Goal: Task Accomplishment & Management: Complete application form

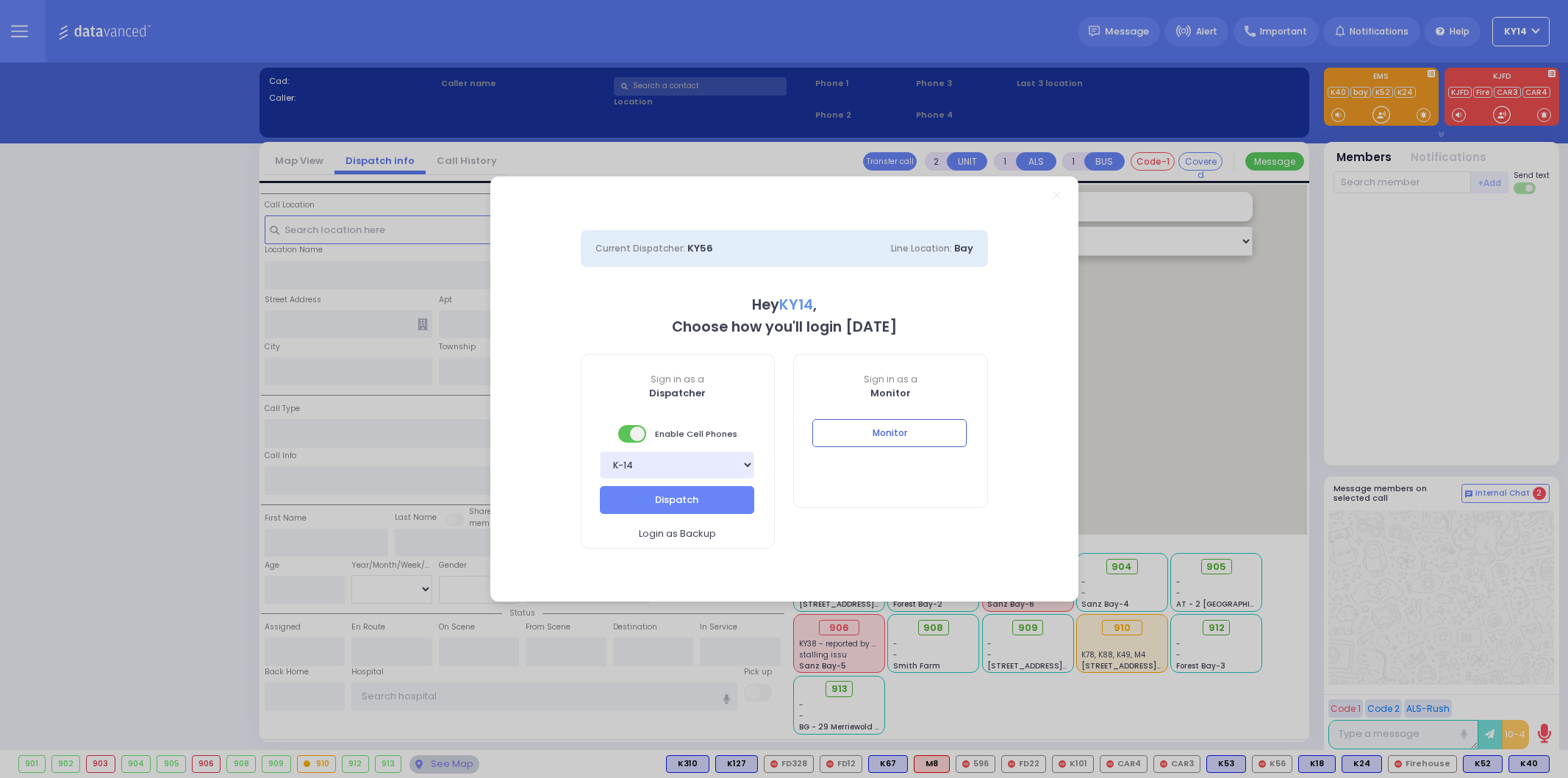
select select "2"
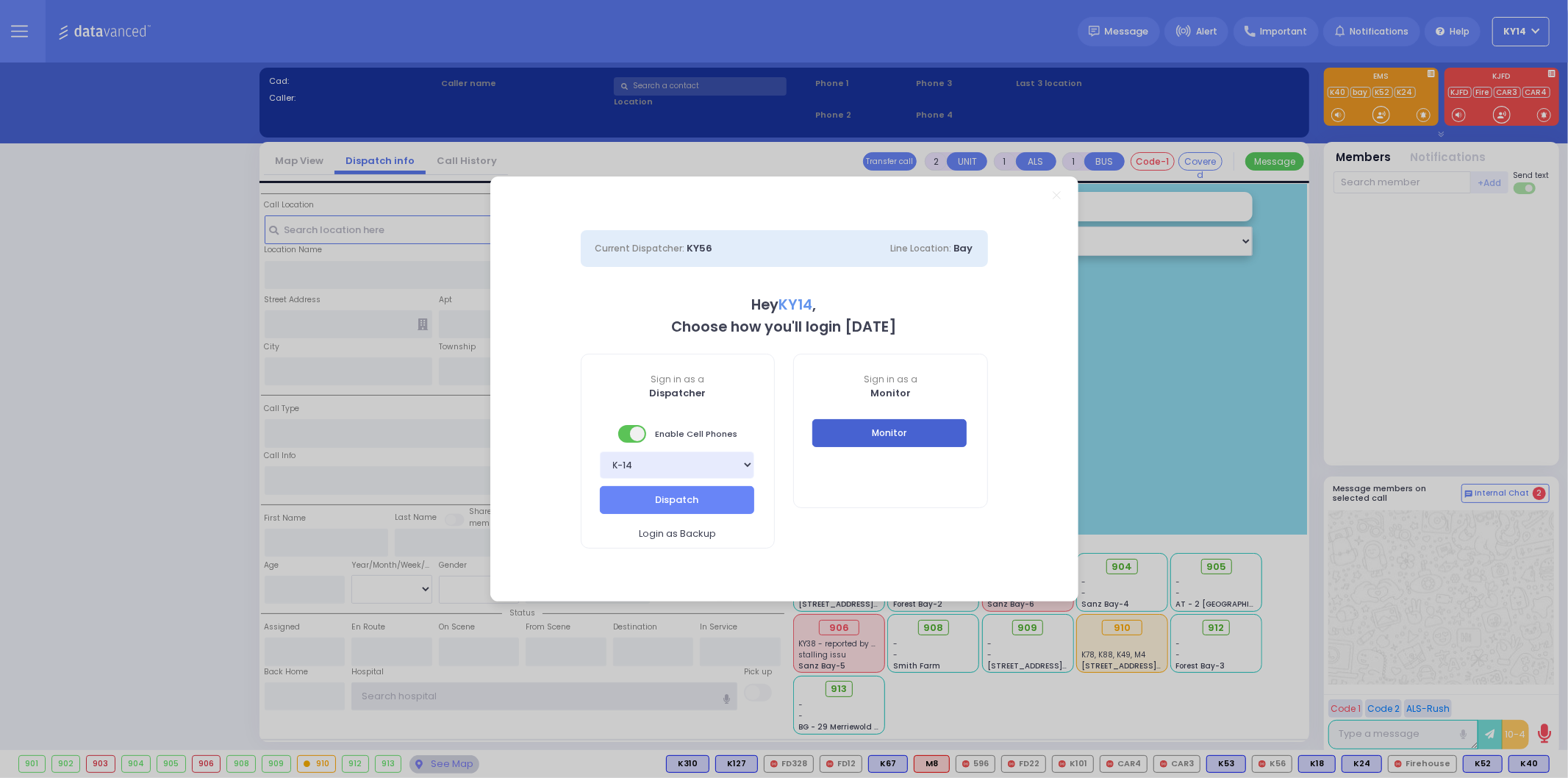
type input "ky14"
click at [893, 439] on button "Monitor" at bounding box center [889, 433] width 155 height 28
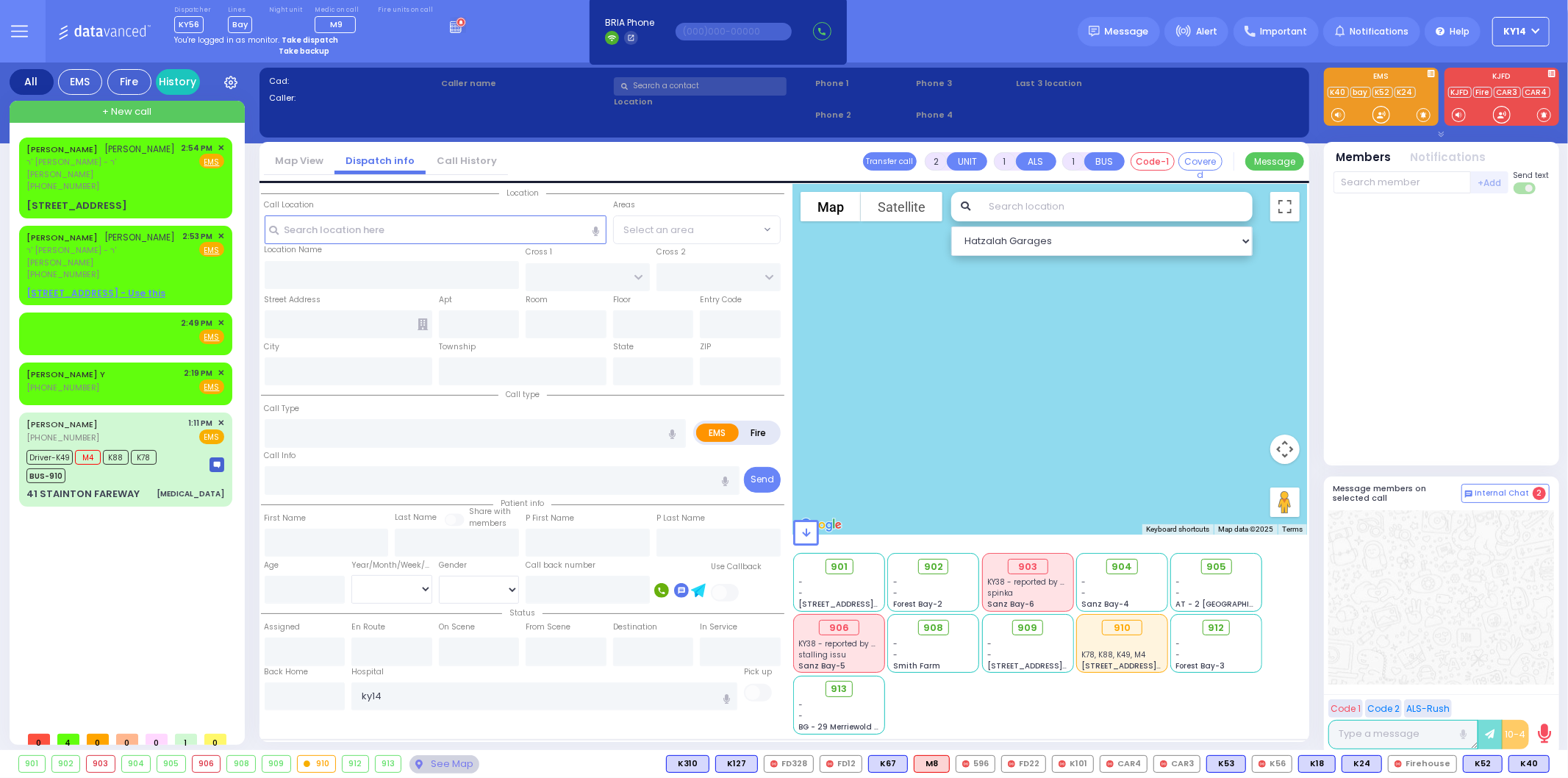
select select
type input "pertial ch"
radio input "true"
type input "[PERSON_NAME]"
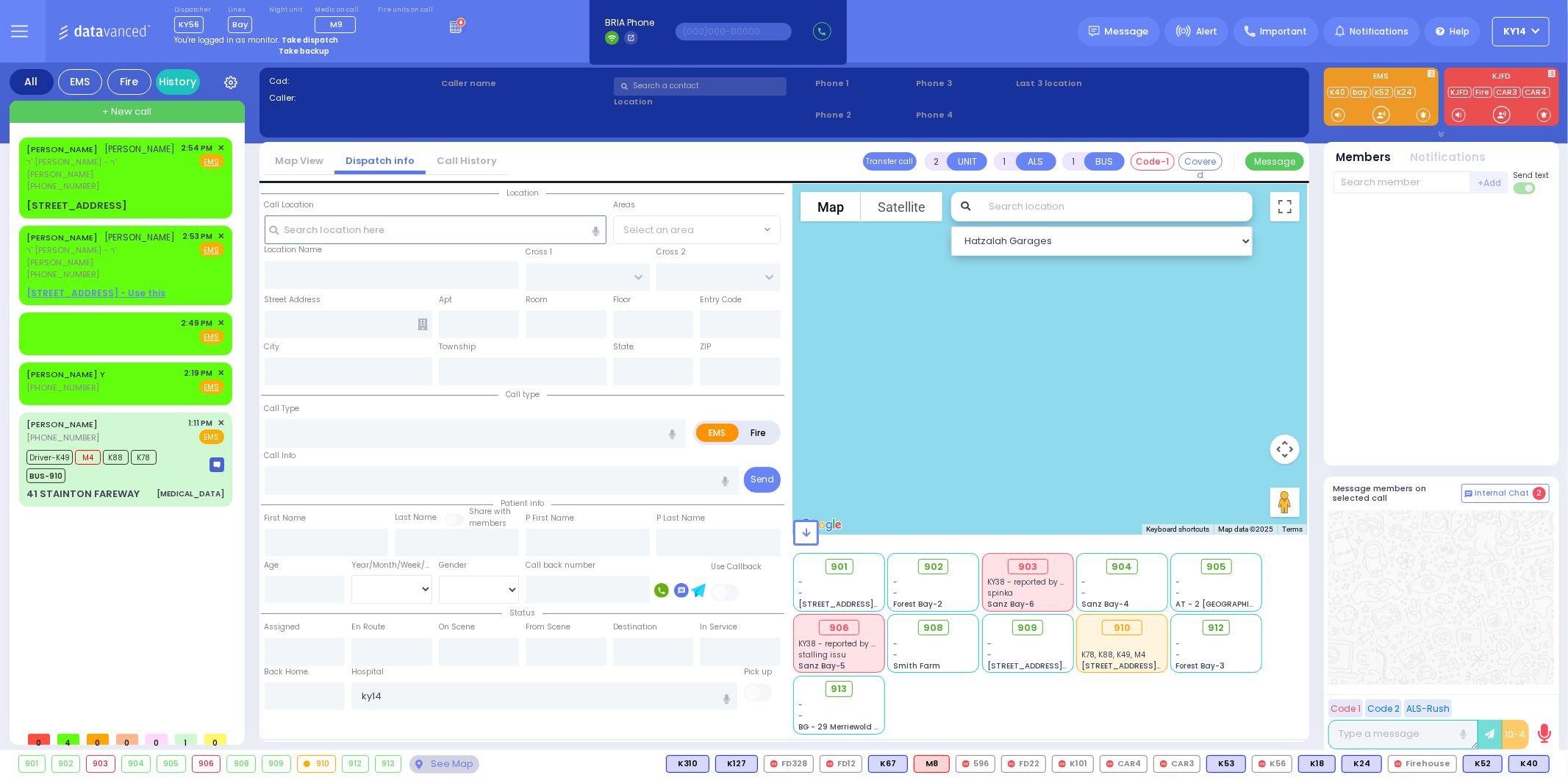
select select
type input "14:54"
select select "Hatzalah Garages"
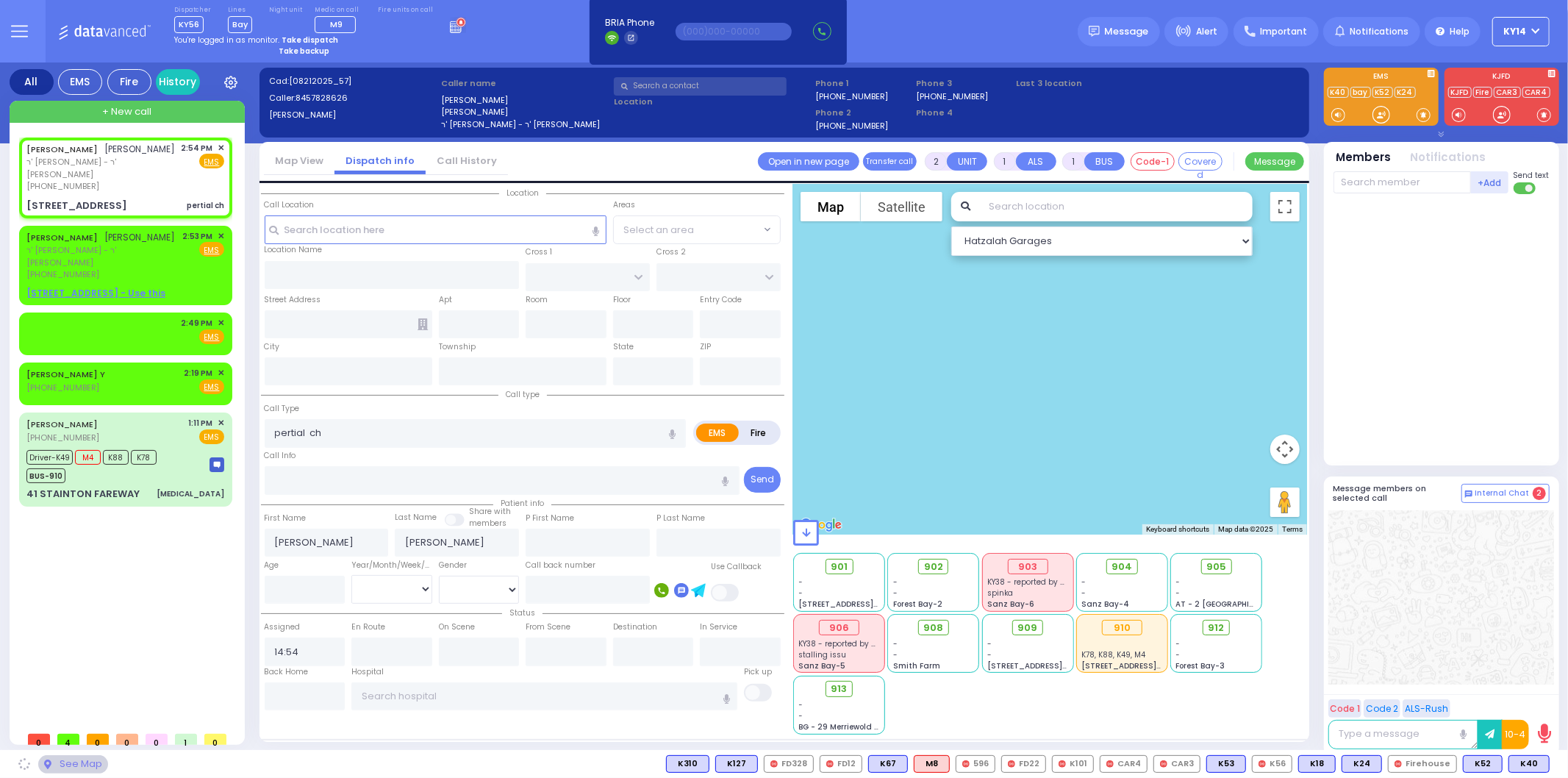
type input "PAKSH PL"
type input "TZFAS RD"
type input "[STREET_ADDRESS]"
type input "112"
type input "Monroe"
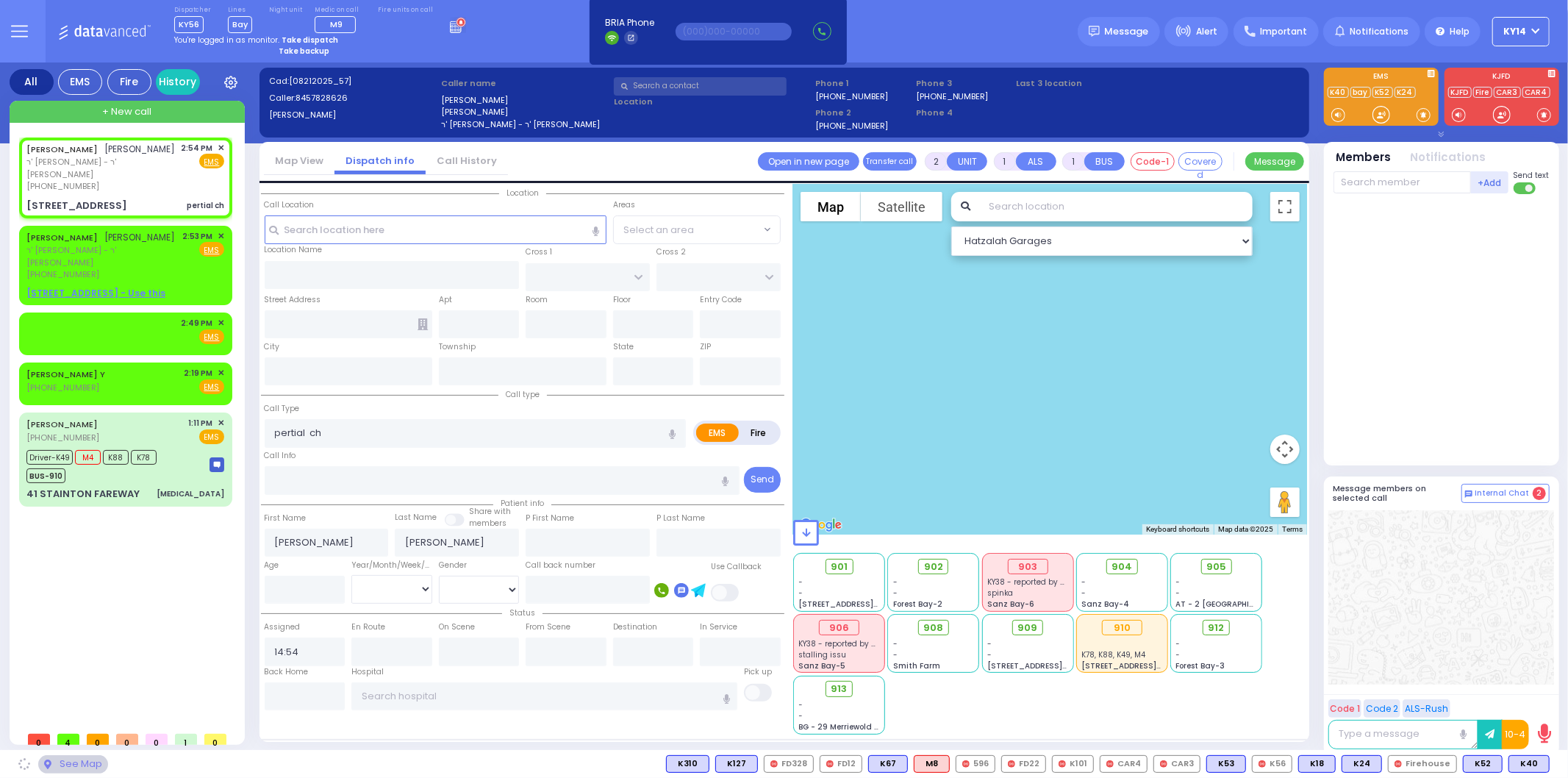
type input "[US_STATE]"
type input "10950"
select select "ATZEI TAMURIM"
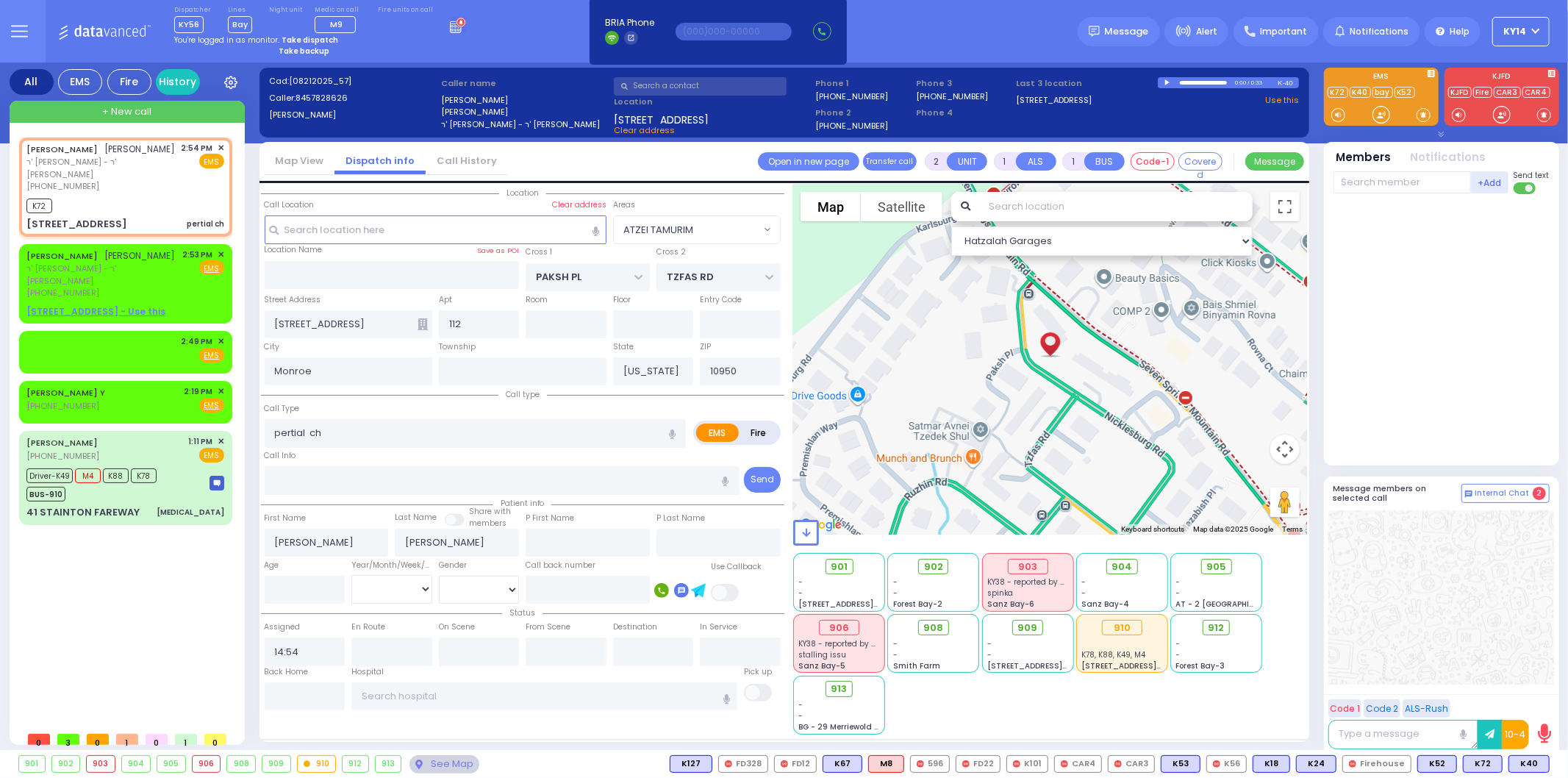
select select
radio input "true"
select select
type input "14:55"
select select "Hatzalah Garages"
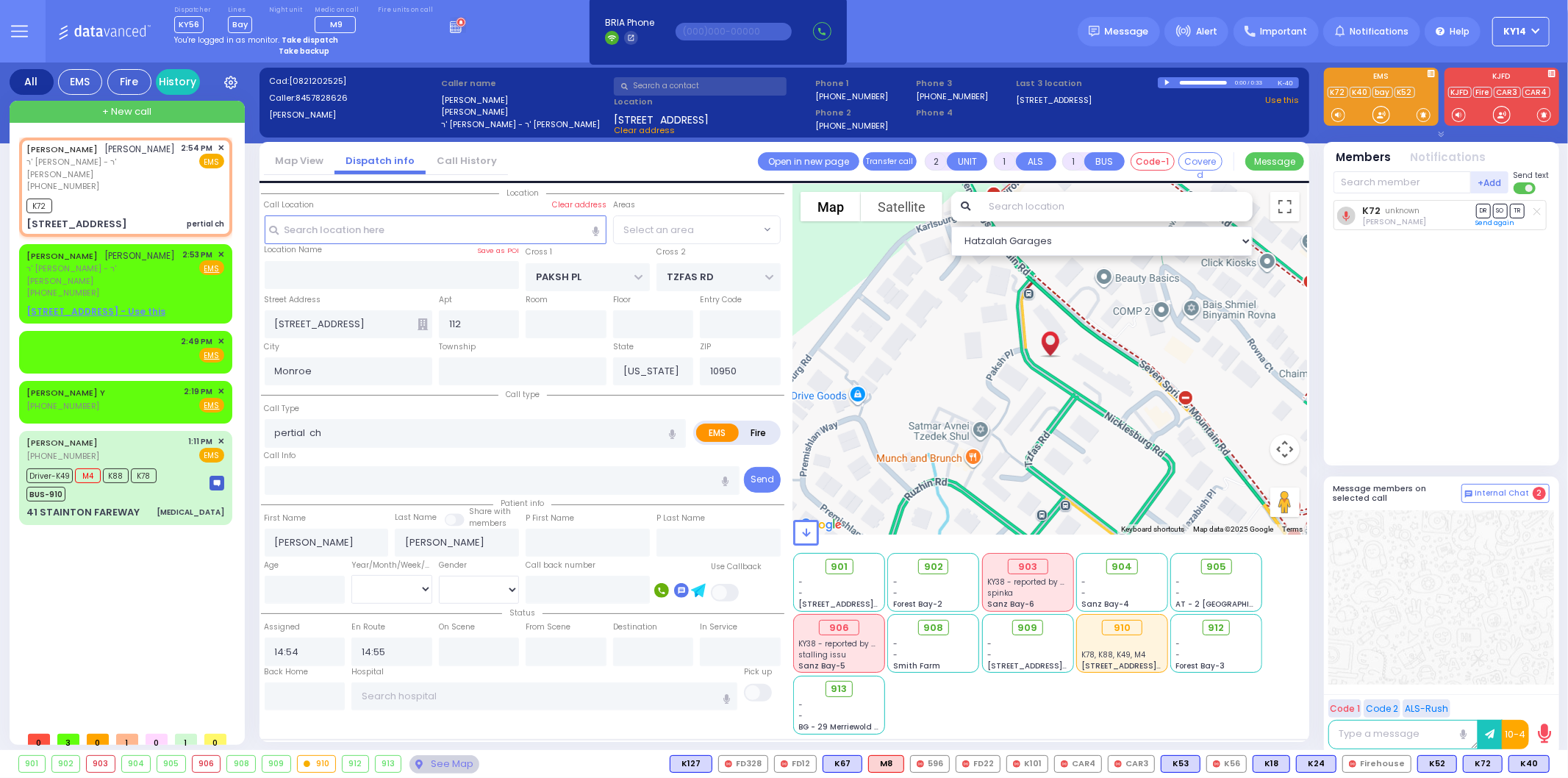
select select "ATZEI TAMURIM"
select select
radio input "true"
select select
select select "ATZEI TAMURIM"
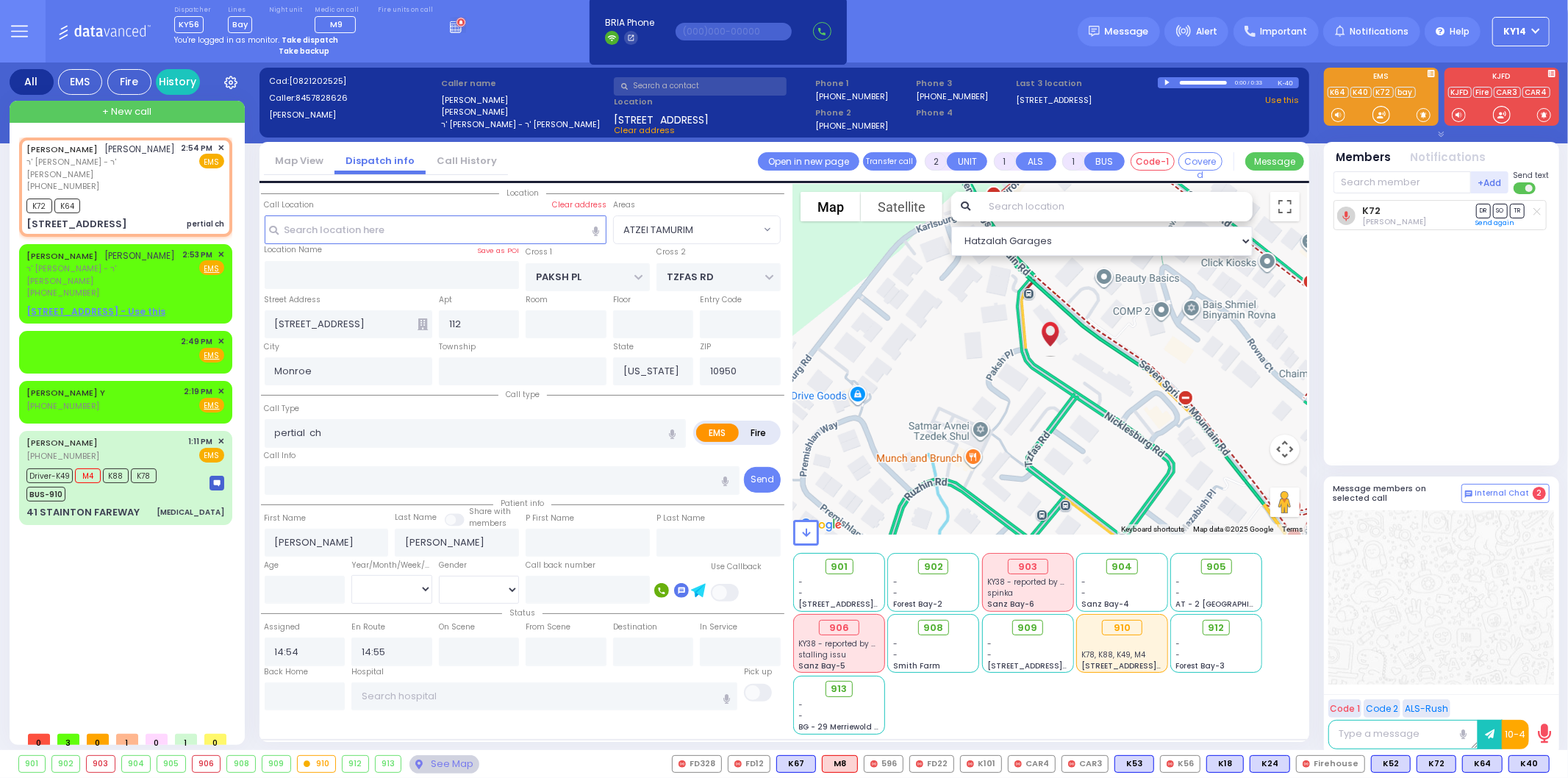
select select "Hatzalah Garages"
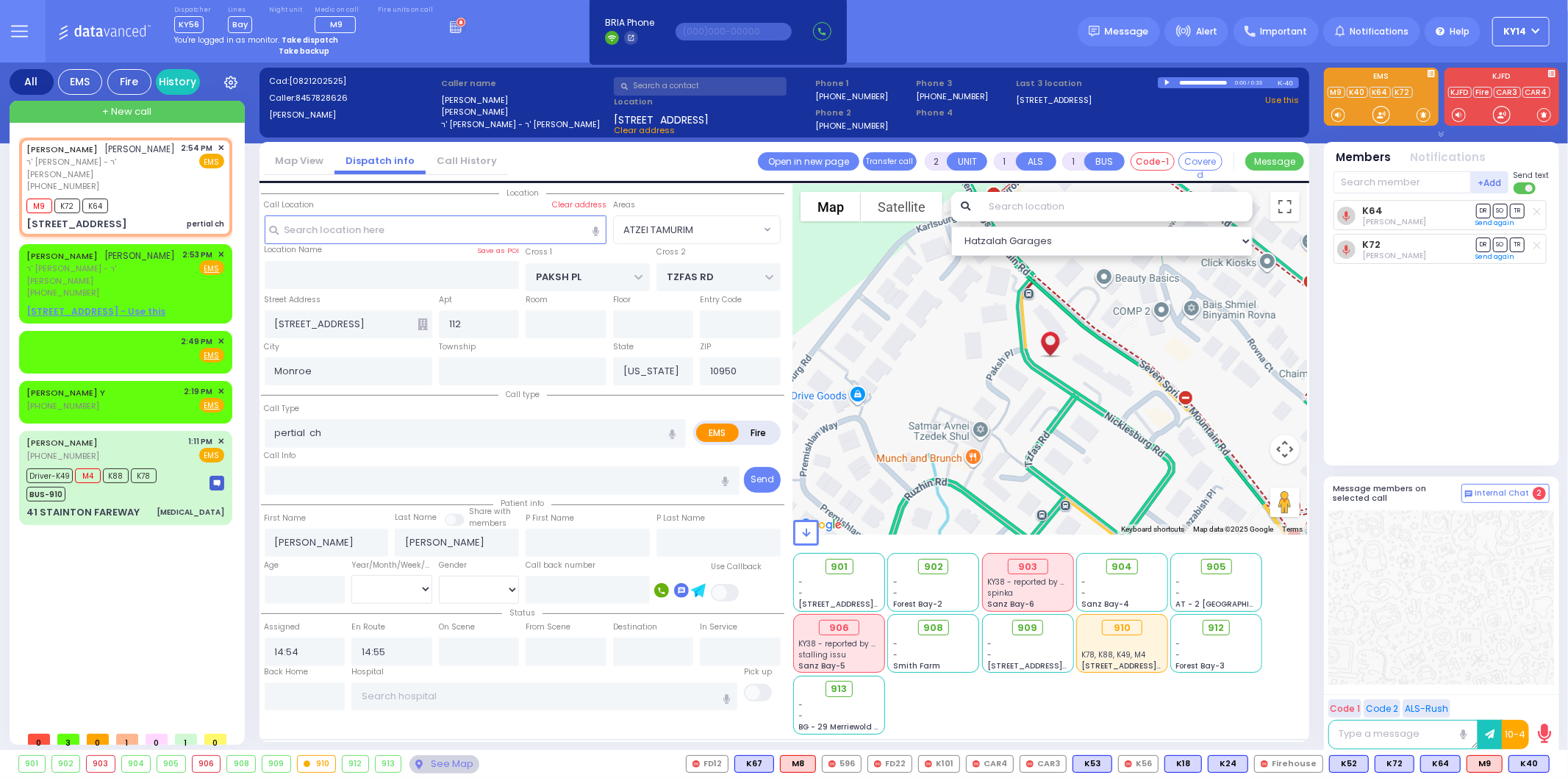
select select
radio input "true"
select select
select select "ATZEI TAMURIM"
select select "Hatzalah Garages"
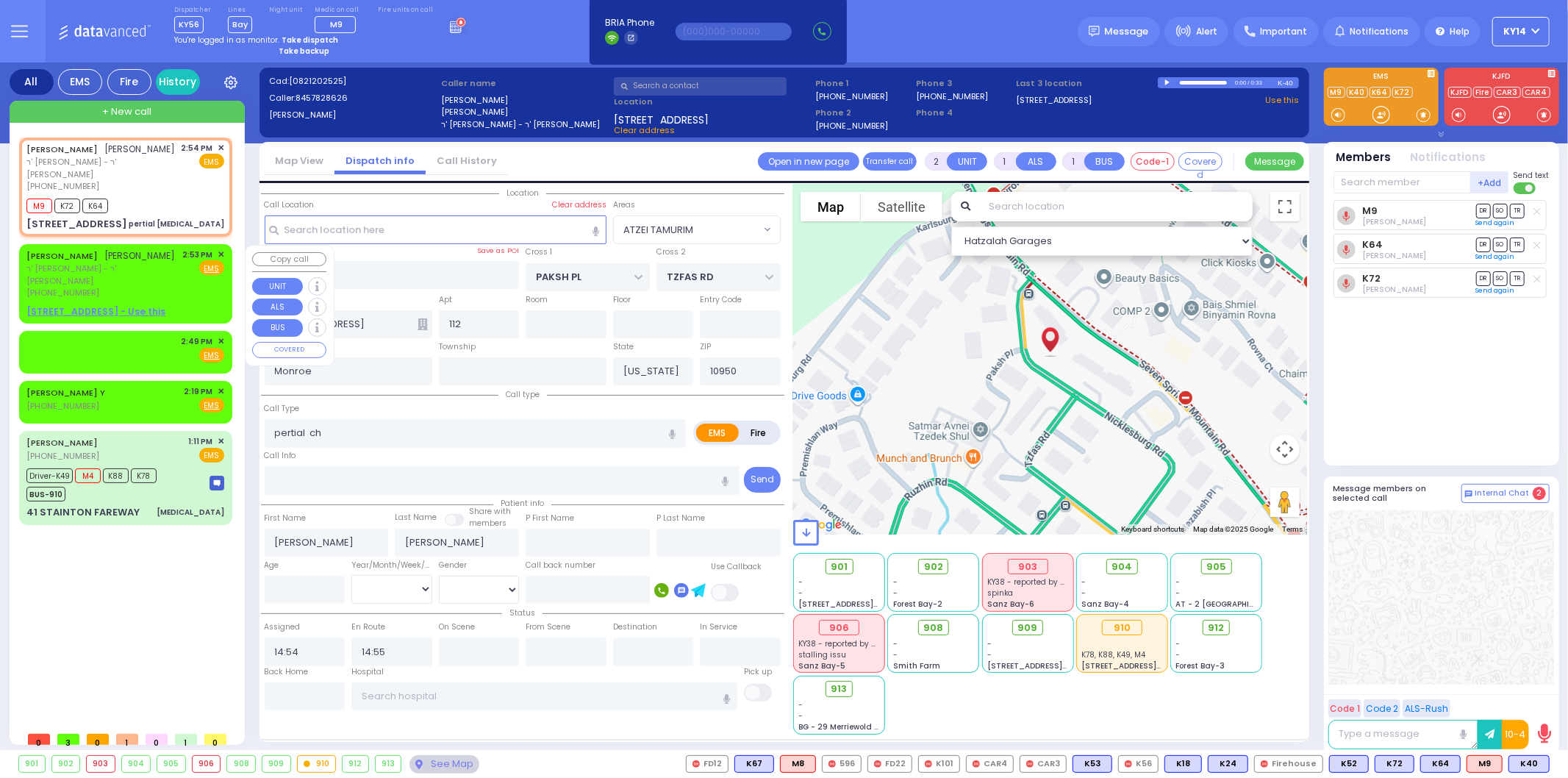
click at [144, 282] on span "ר' [PERSON_NAME] - ר' [PERSON_NAME]" at bounding box center [103, 274] width 151 height 24
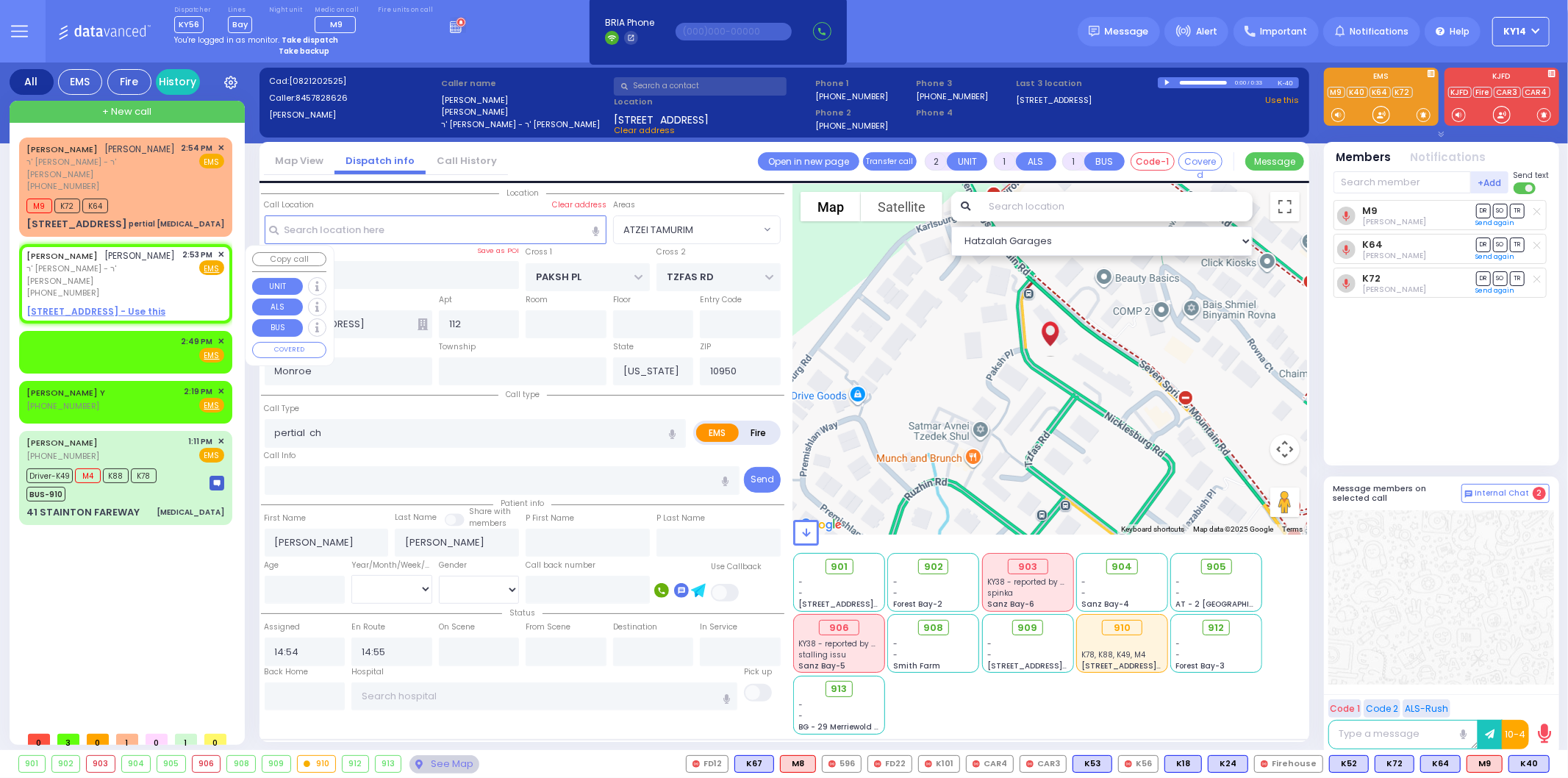
select select
radio input "true"
select select
type input "14:53"
select select "Hatzalah Garages"
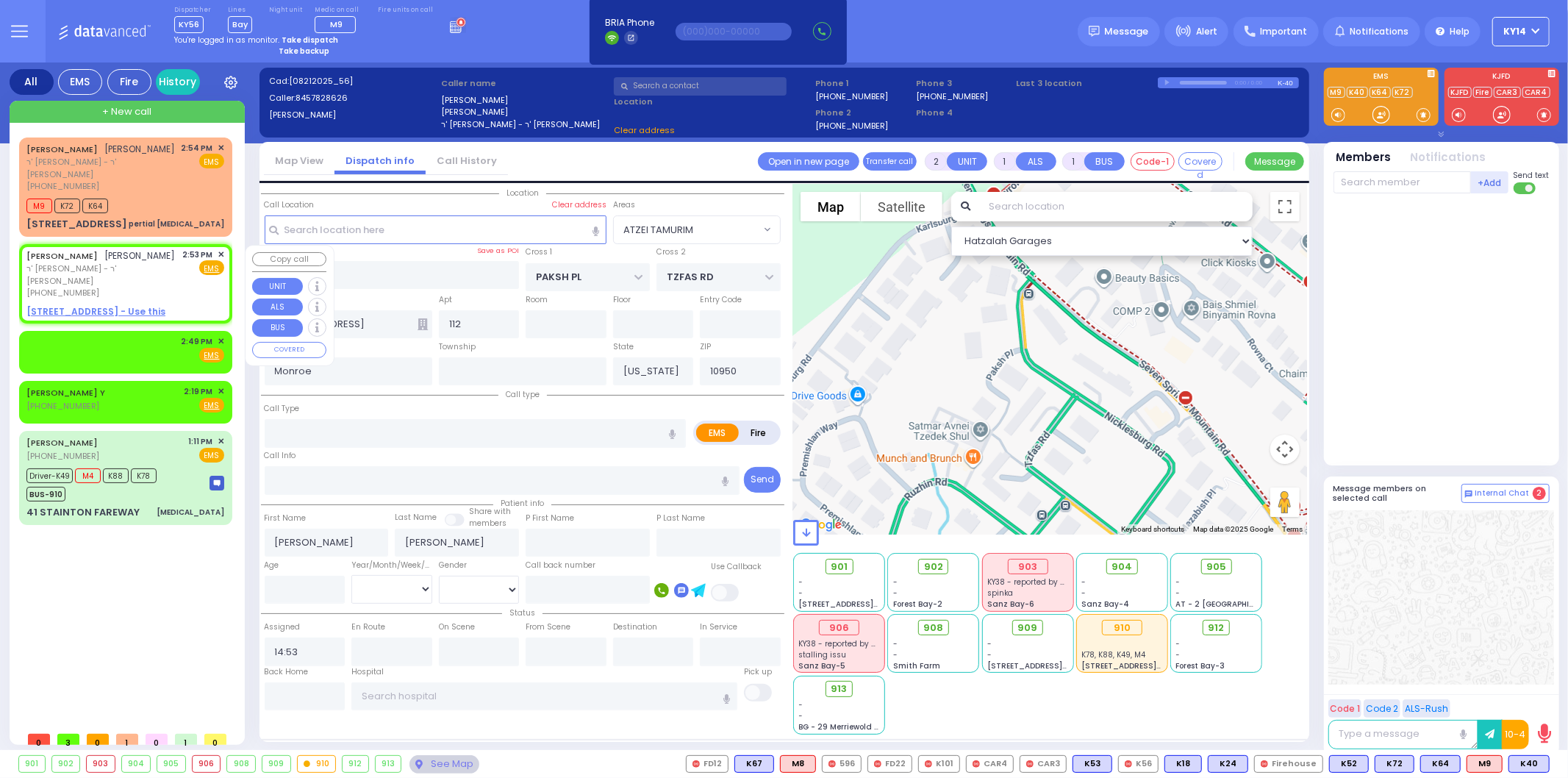
select select
type input "pertial [MEDICAL_DATA]"
radio input "true"
select select
type input "14:54"
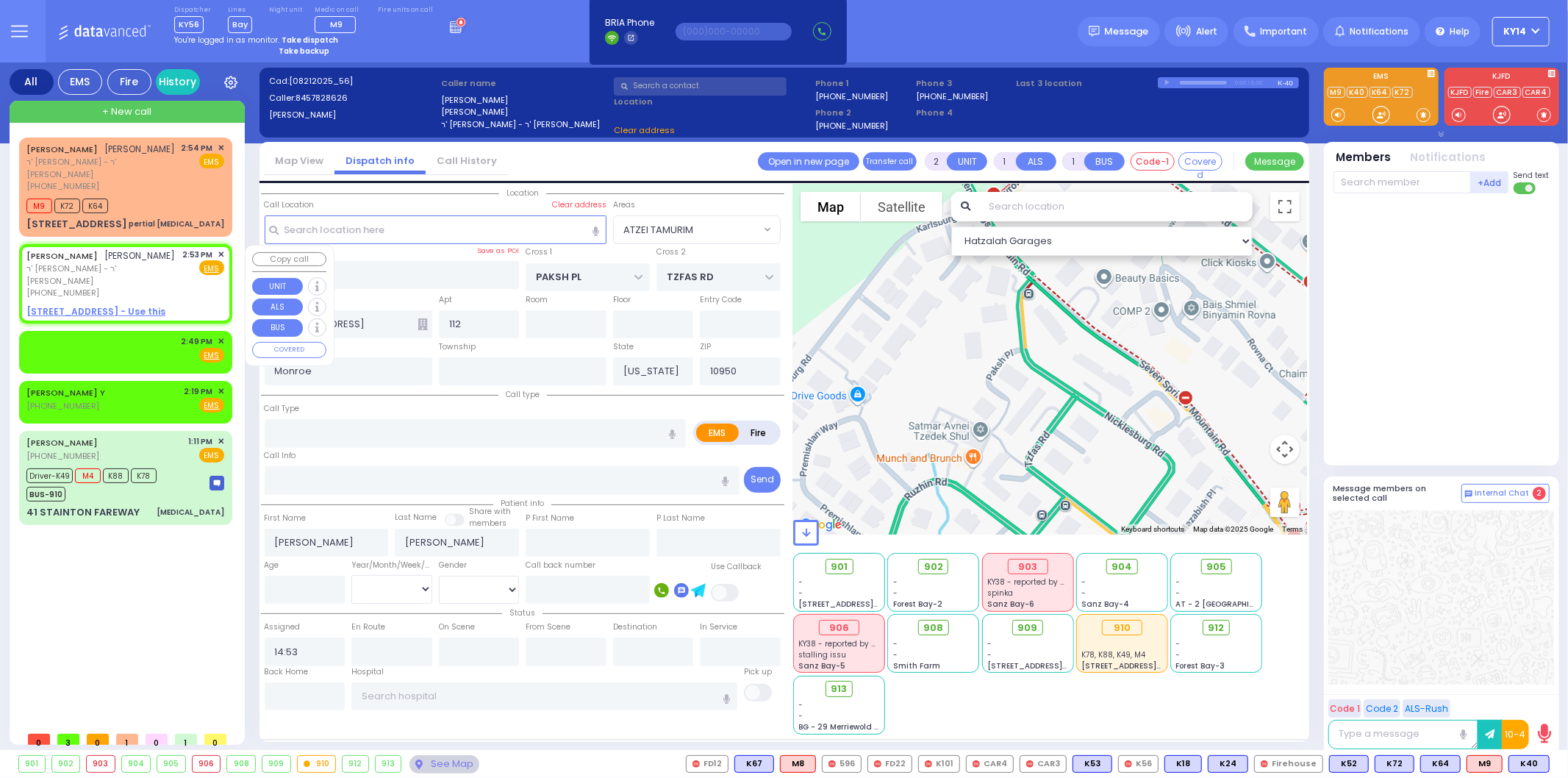
type input "14:55"
select select "Hatzalah Garages"
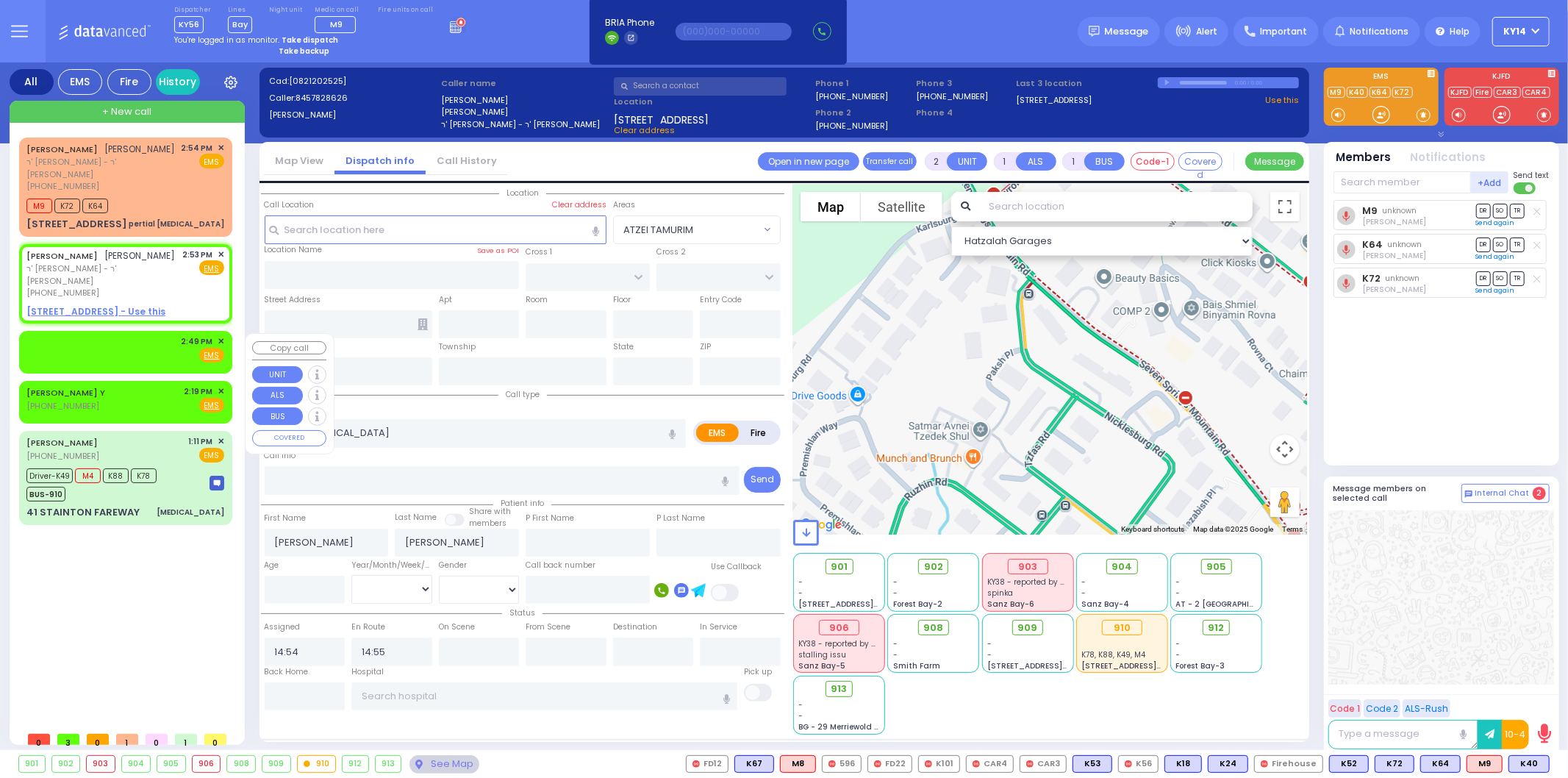
click at [140, 357] on div "2:49 PM ✕ Fire EMS" at bounding box center [125, 348] width 198 height 27
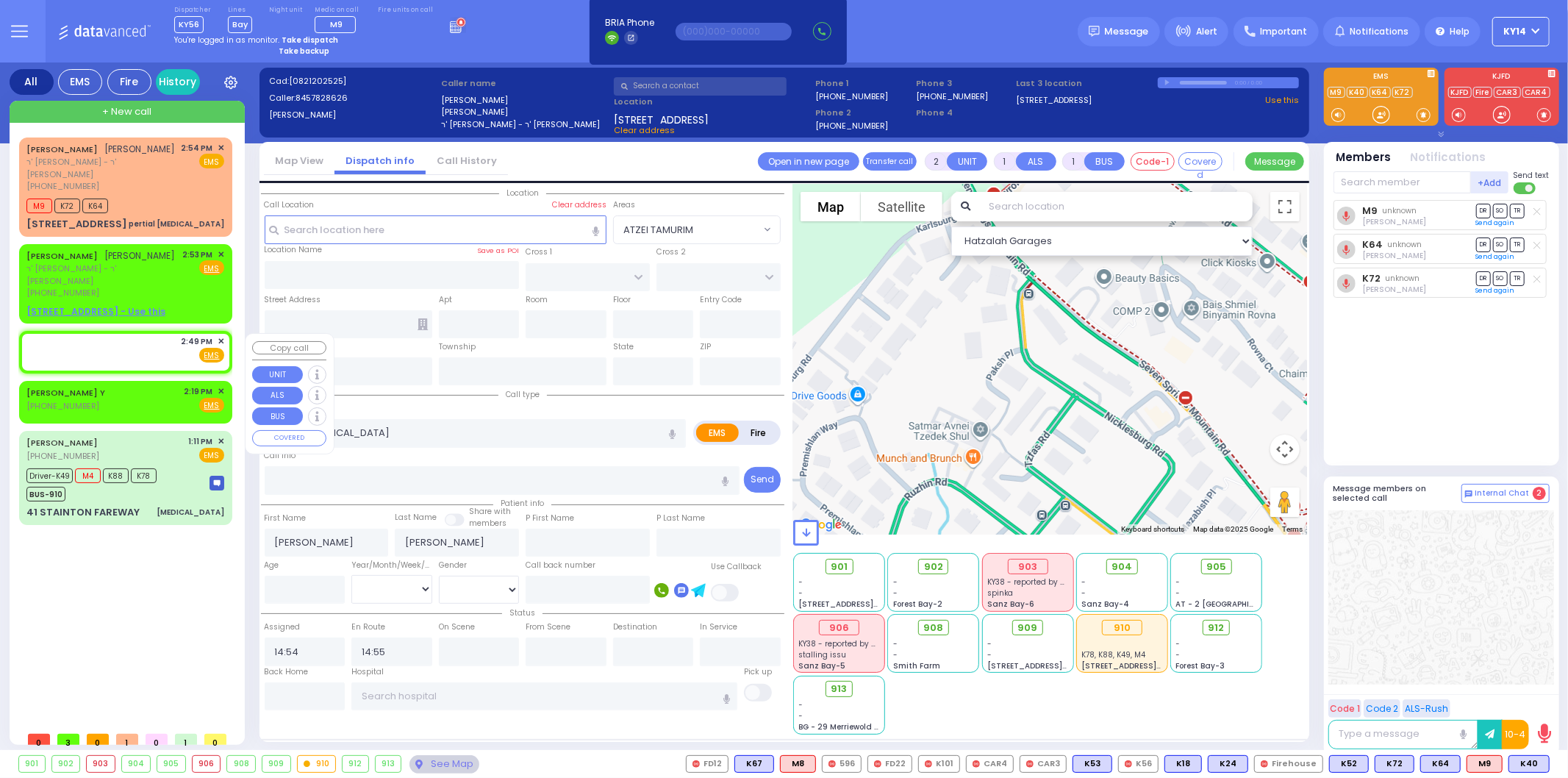
select select
radio input "true"
select select
type input "14:49"
select select "Hatzalah Garages"
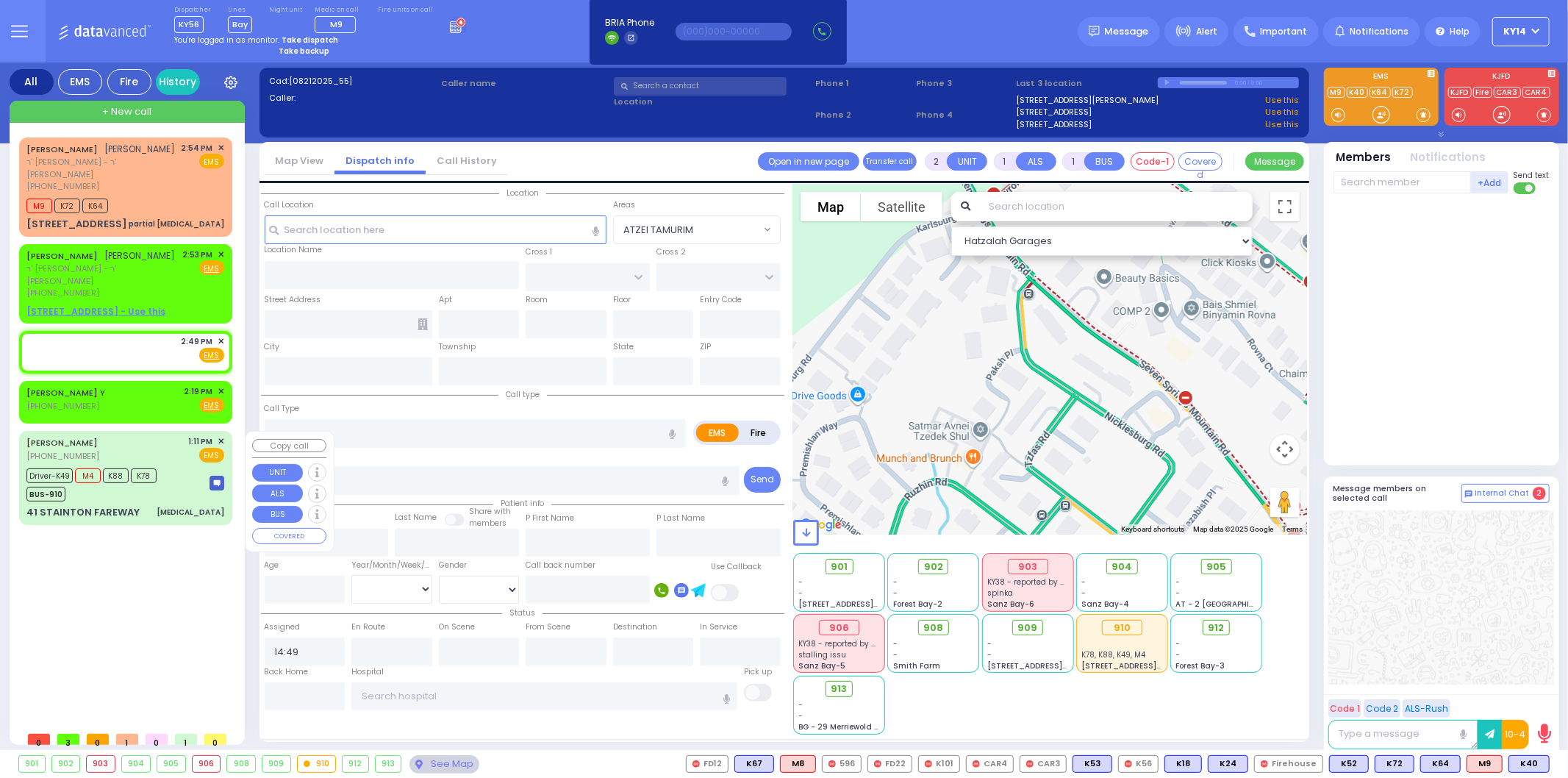
click at [163, 468] on div "Driver-K49 M4 K88 K78 BUS-910" at bounding box center [97, 483] width 140 height 37
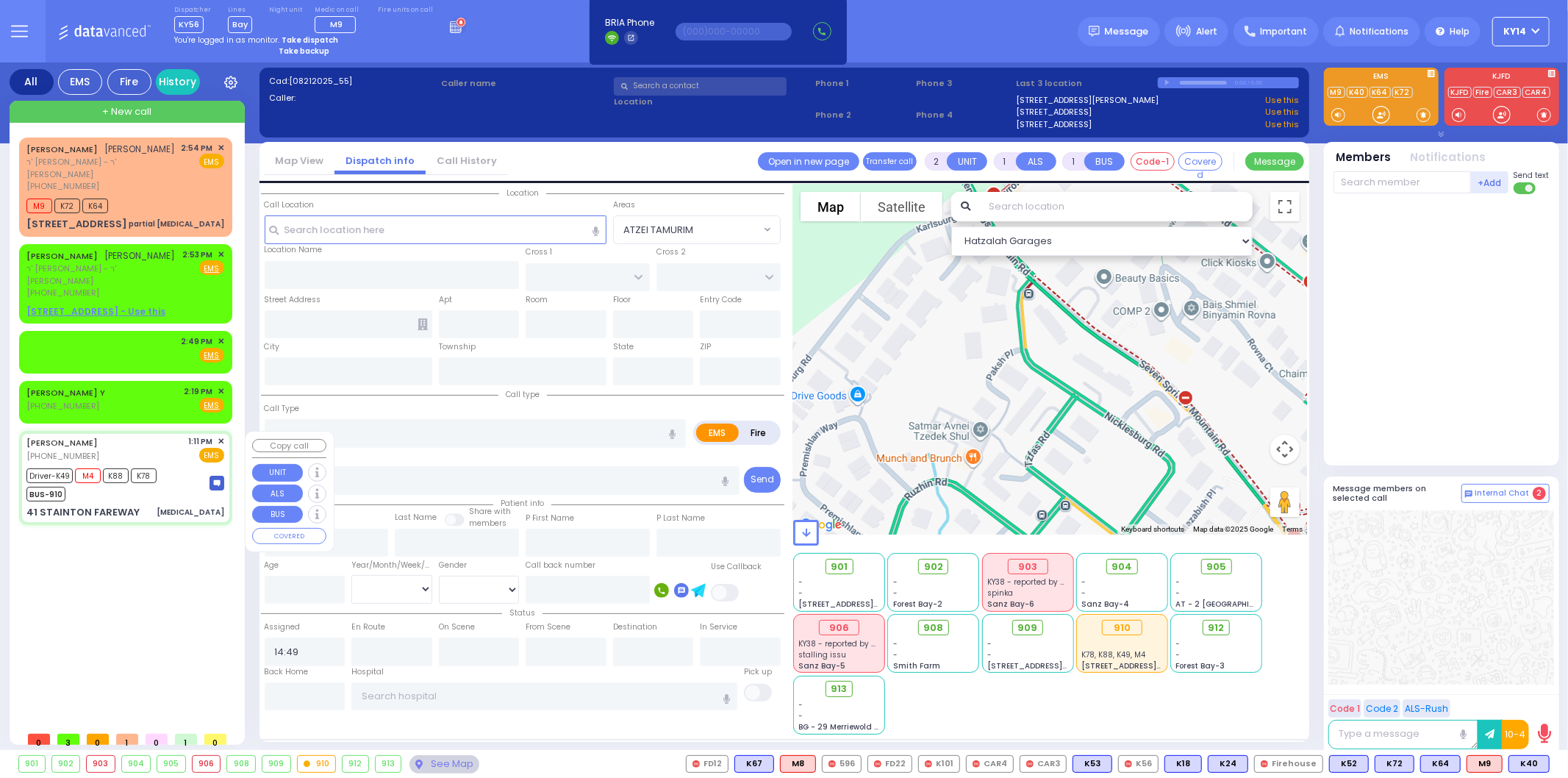
type input "6"
select select
type input "[MEDICAL_DATA]"
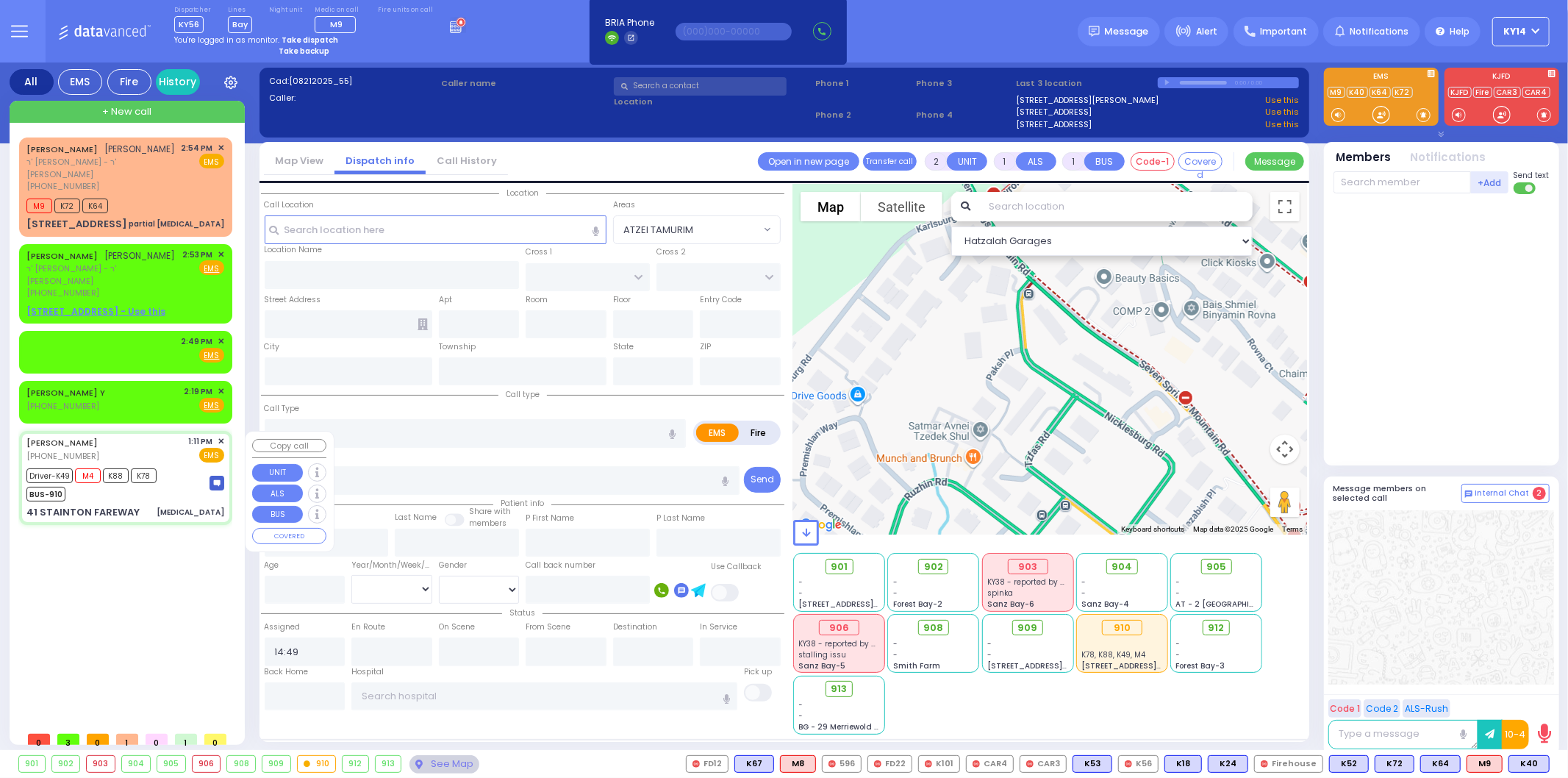
radio input "true"
type input "[PERSON_NAME]"
type input "Frankel"
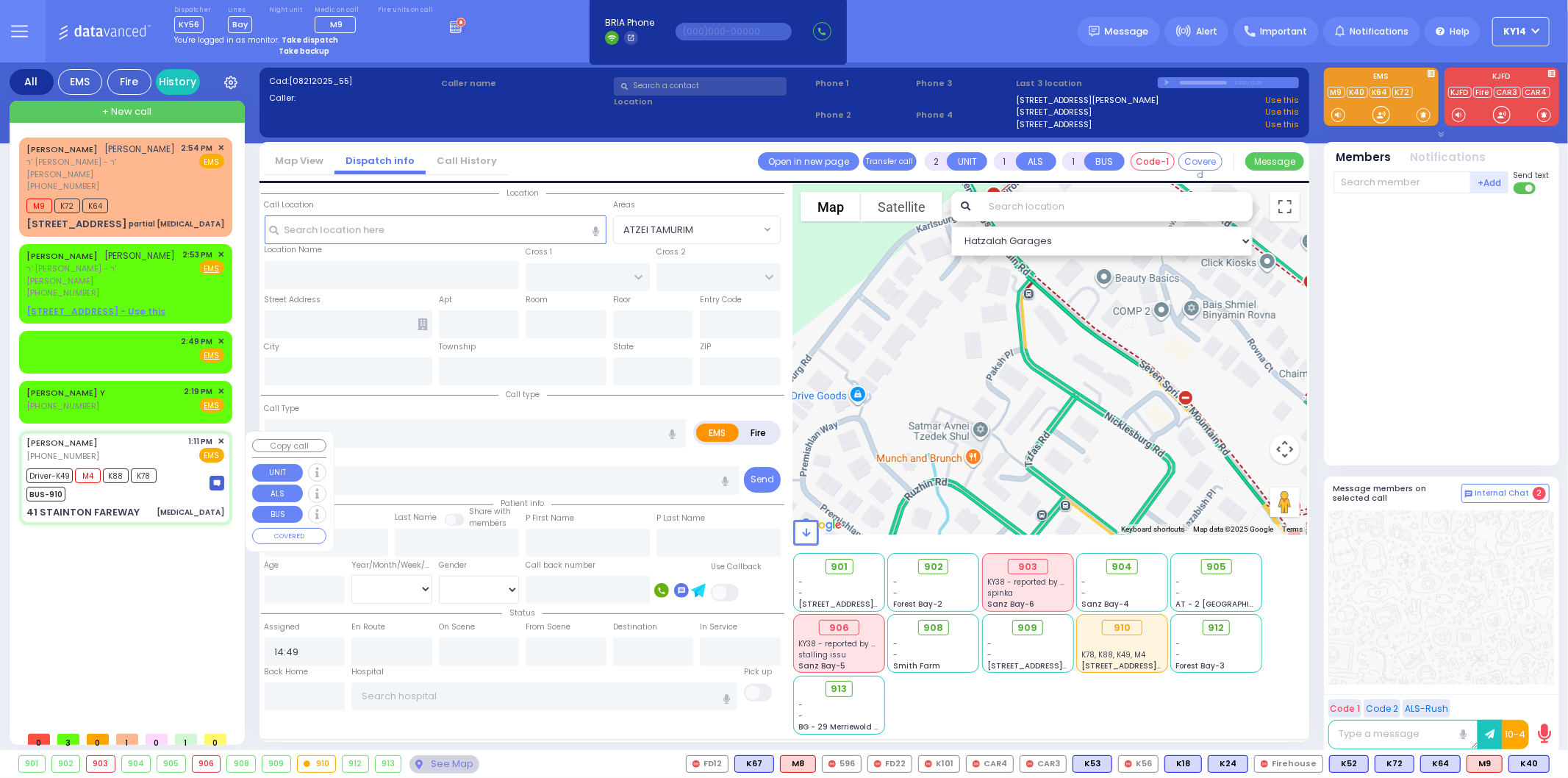
type input "68"
select select "Year"
select select "[DEMOGRAPHIC_DATA]"
type input "13:11"
type input "13:12"
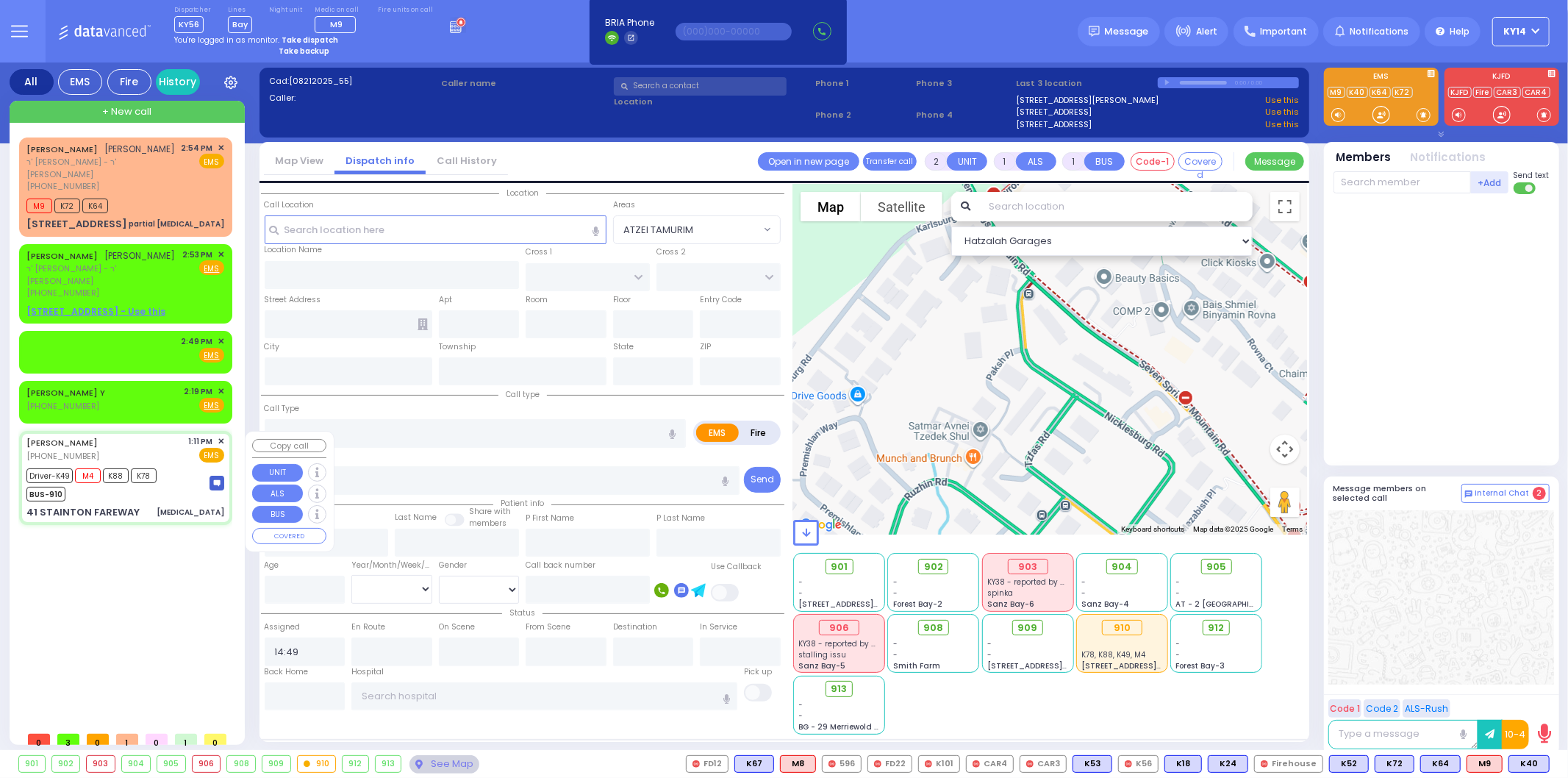
type input "13:13"
type input "13:48"
type input "[GEOGRAPHIC_DATA] ([GEOGRAPHIC_DATA])"
select select "Hatzalah Garages"
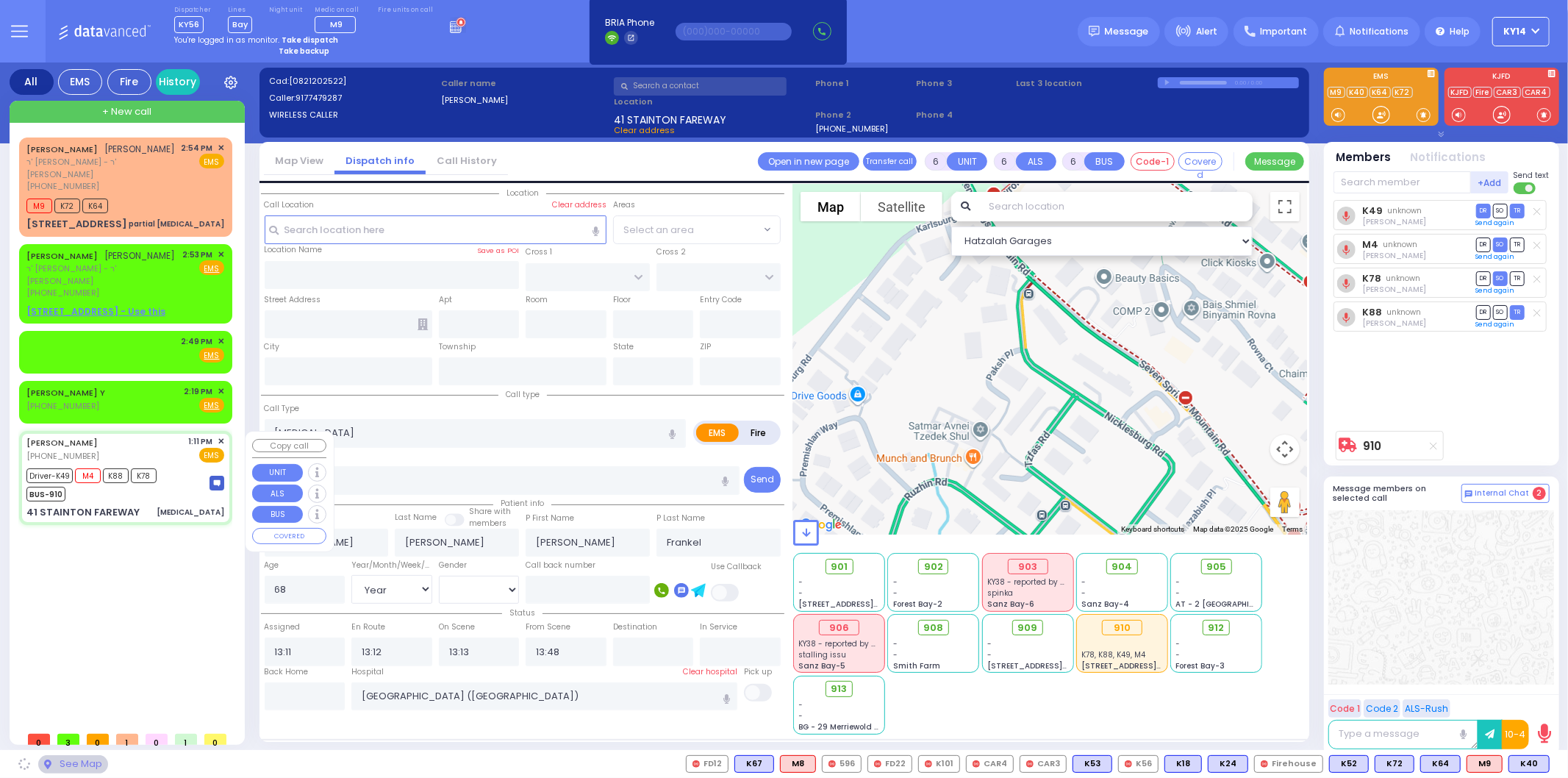
type input "[GEOGRAPHIC_DATA]"
type input "DUNDERBERG RD"
type input "41 STAINTON FAREWAY"
type input "Monroe"
type input "[US_STATE]"
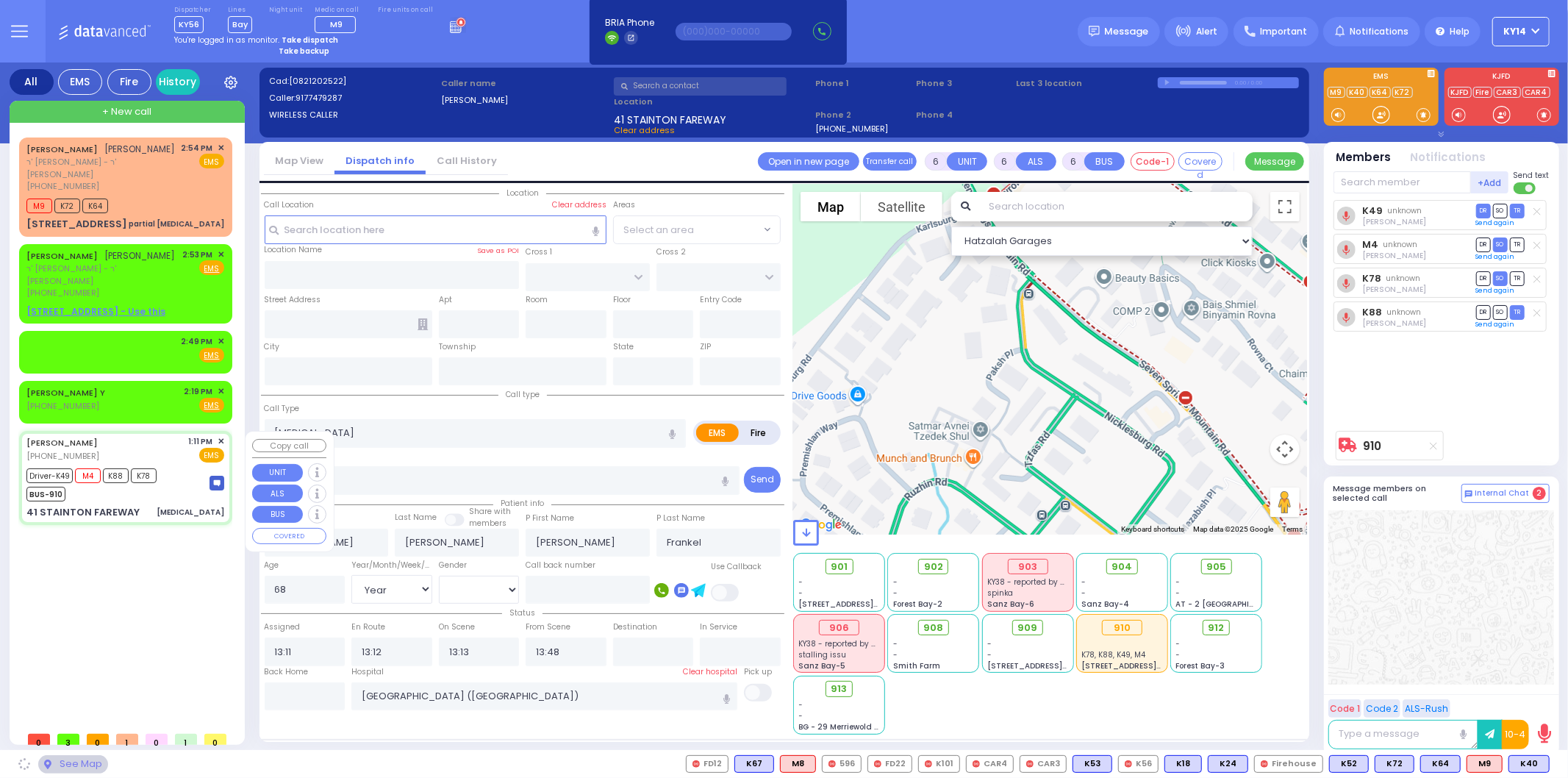
type input "10950"
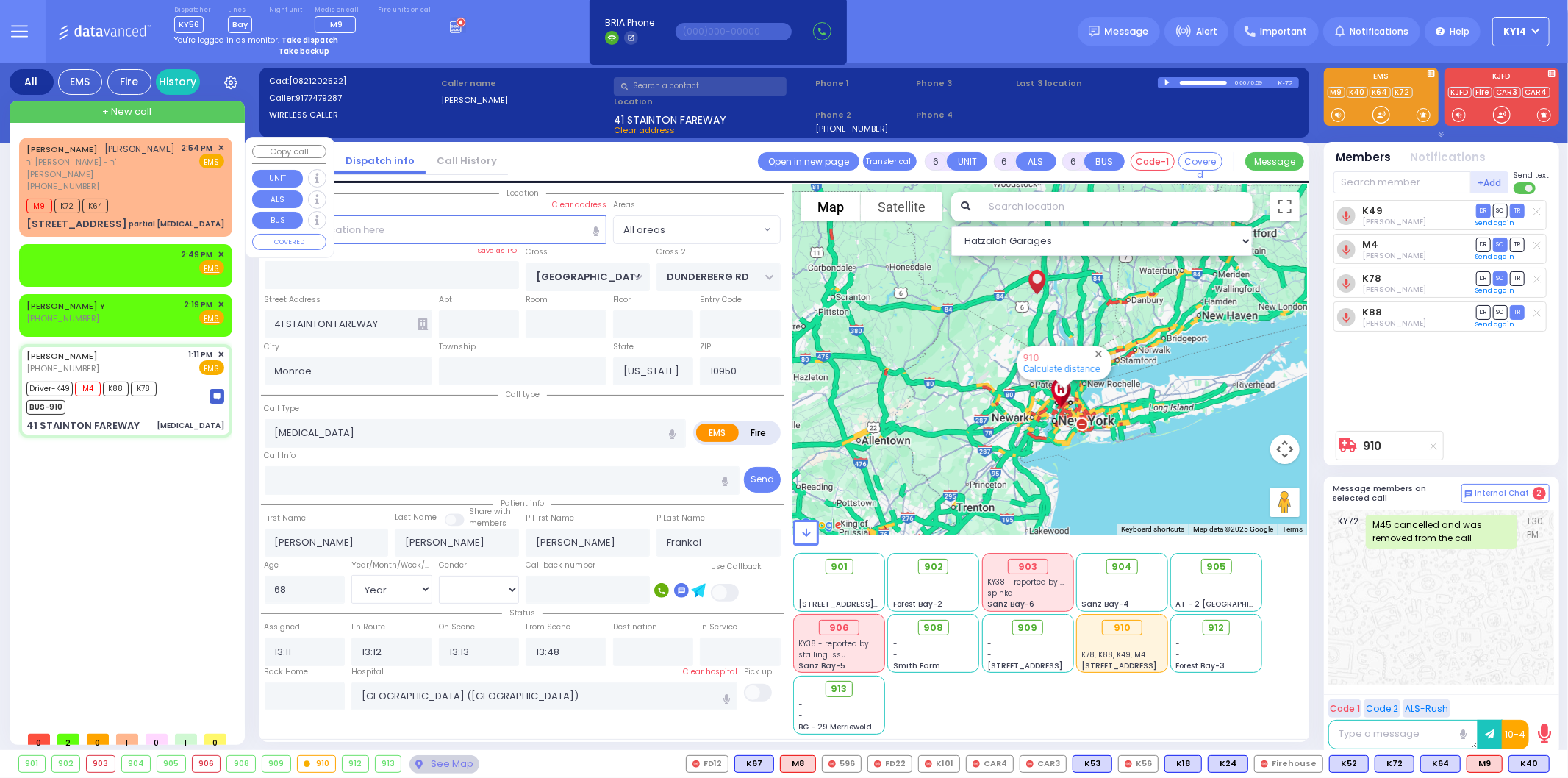
click at [164, 190] on div "[PHONE_NUMBER]" at bounding box center [102, 186] width 150 height 12
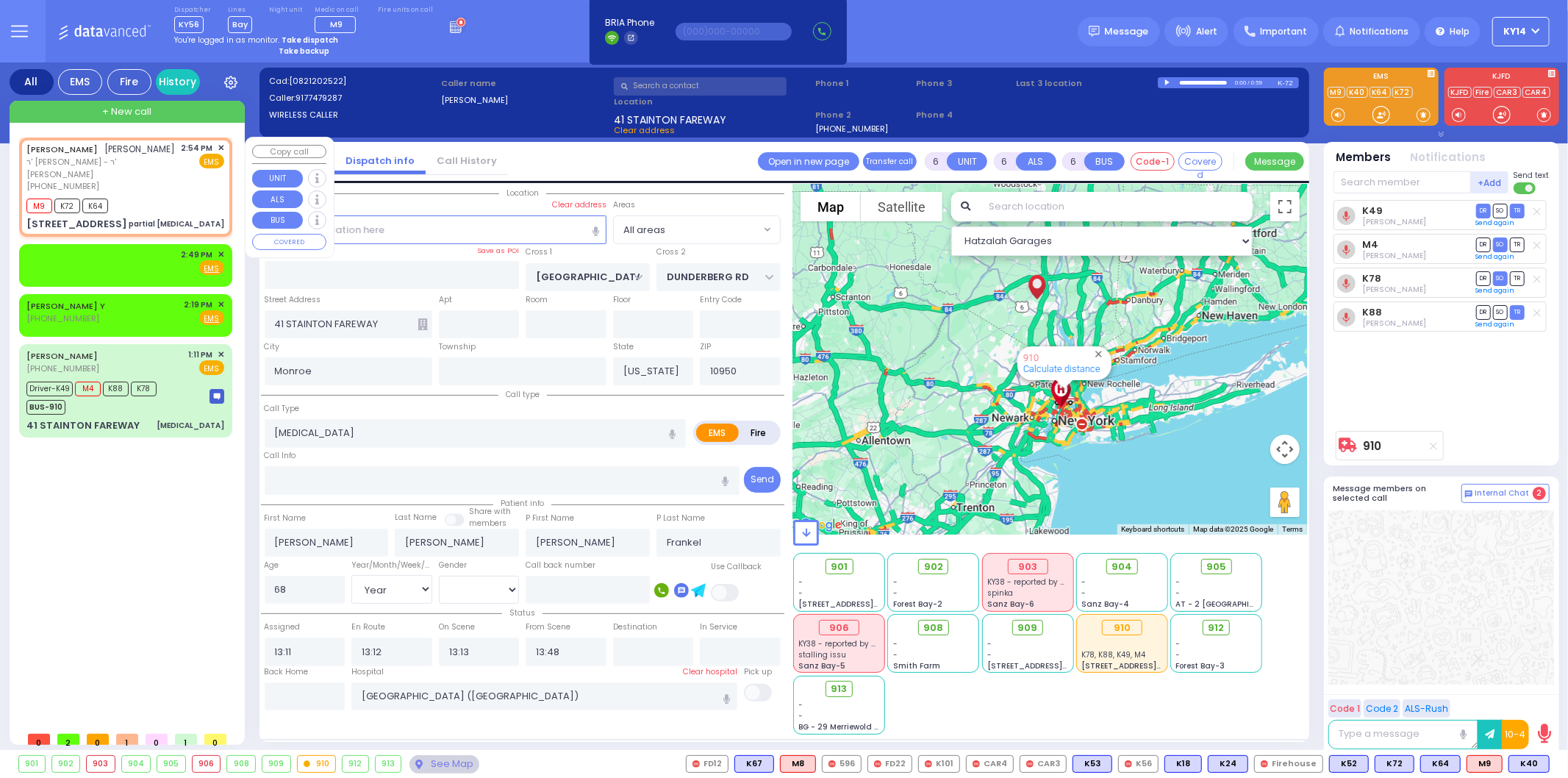
type input "2"
type input "1"
select select
type input "partial [MEDICAL_DATA]"
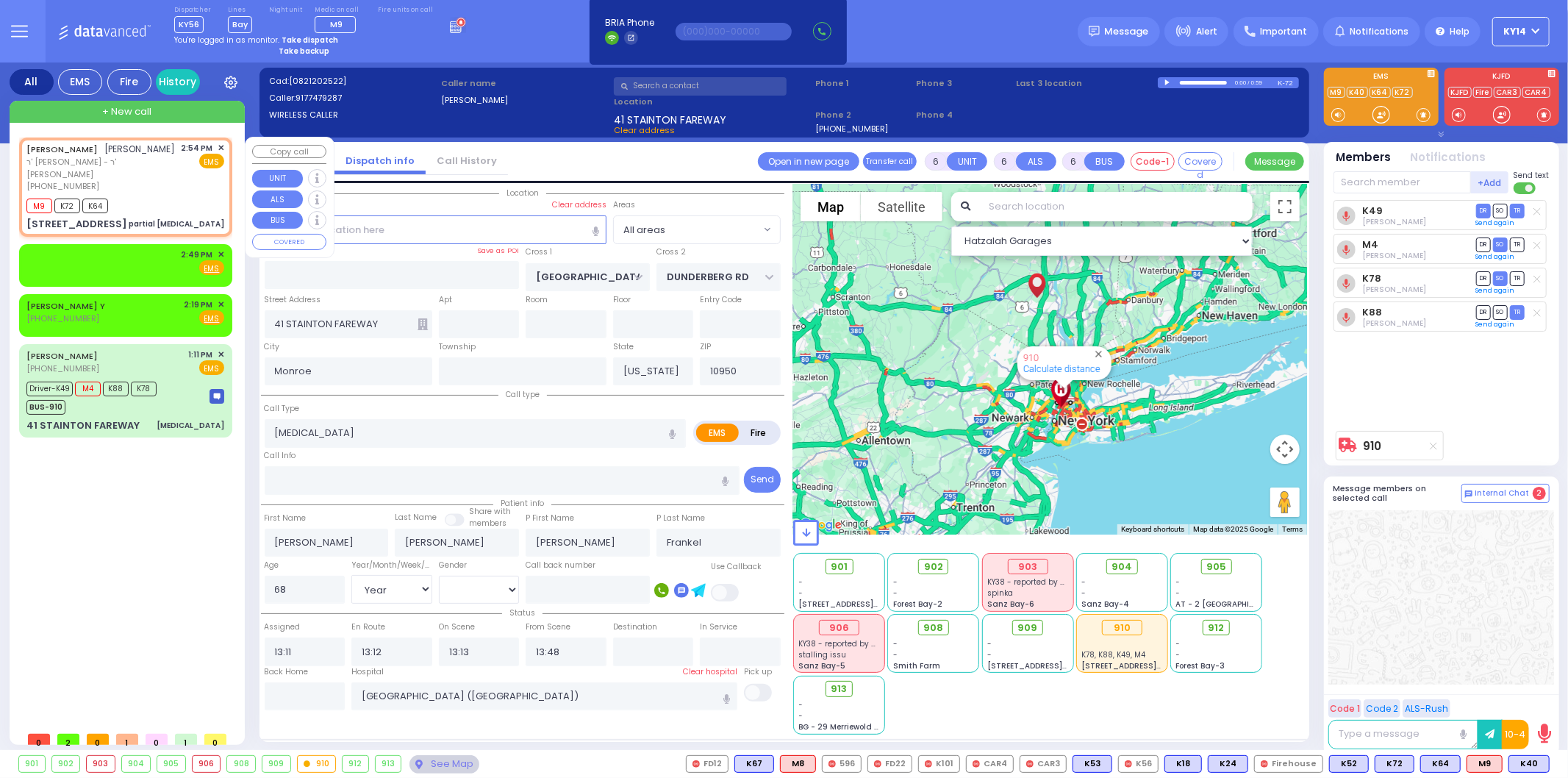
radio input "true"
type input "[PERSON_NAME]"
select select
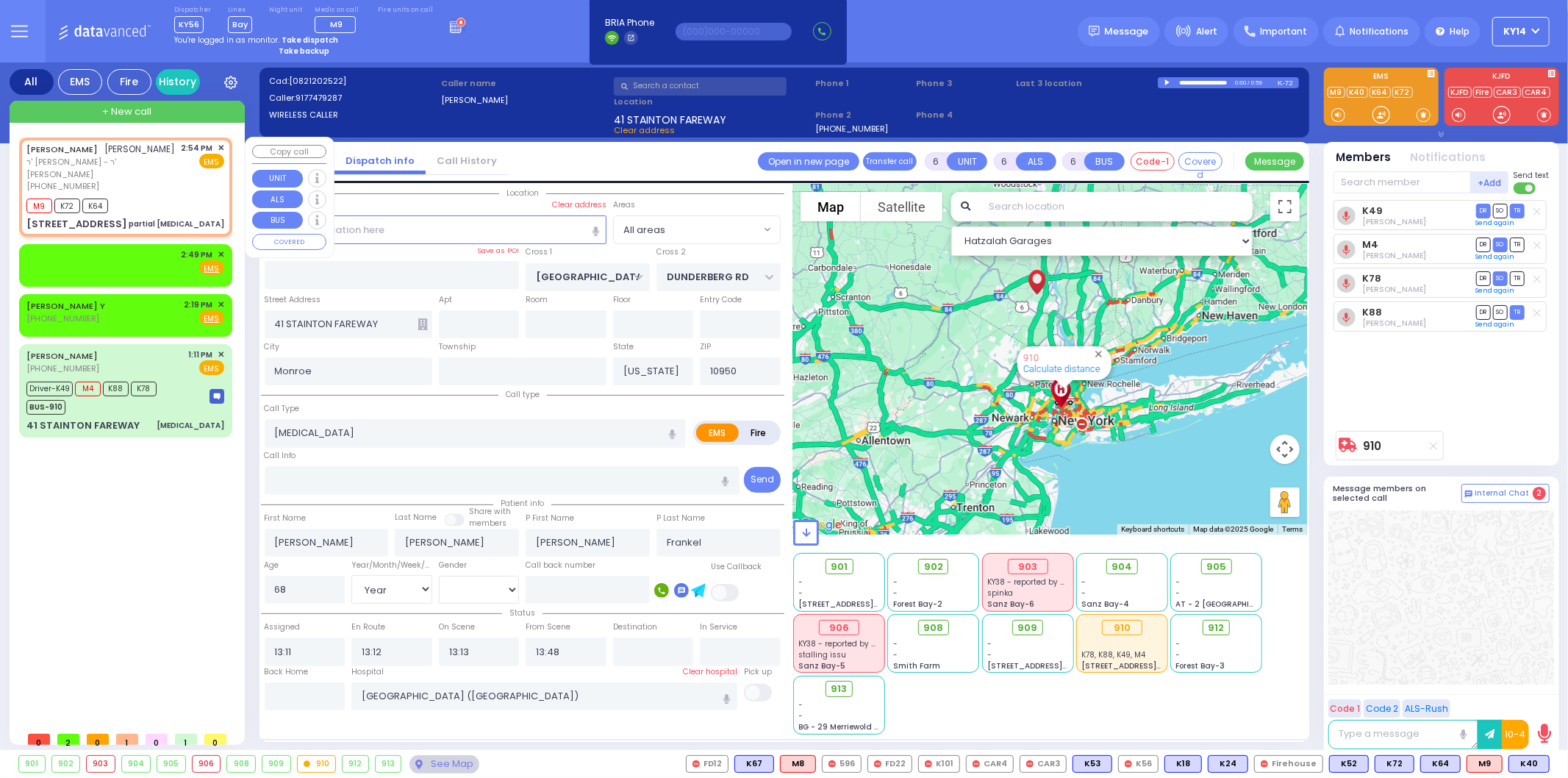
type input "14:54"
type input "14:55"
type input "PAKSH PL"
type input "TZFAS RD"
type input "[STREET_ADDRESS]"
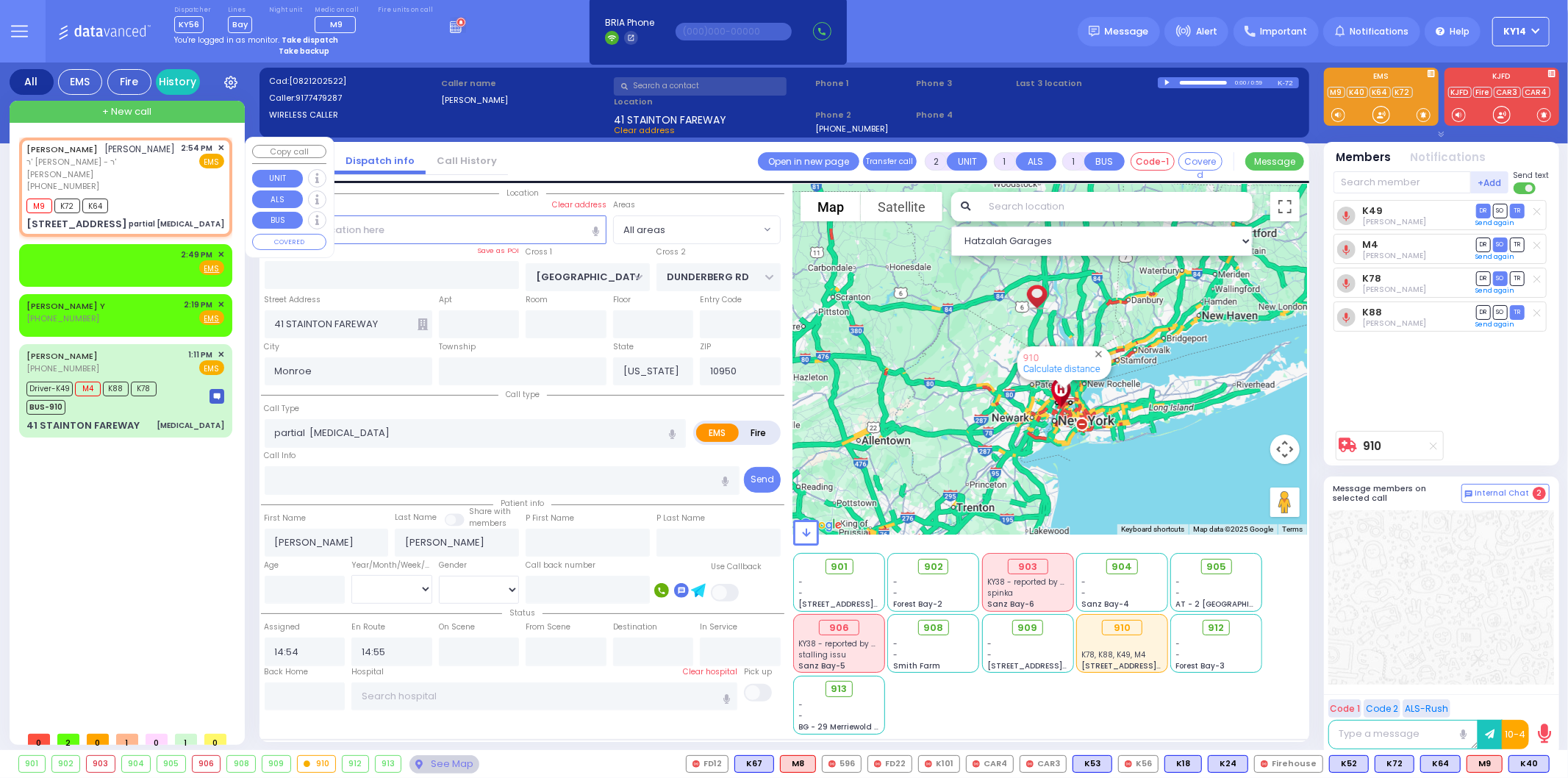
type input "112"
select select "Hatzalah Garages"
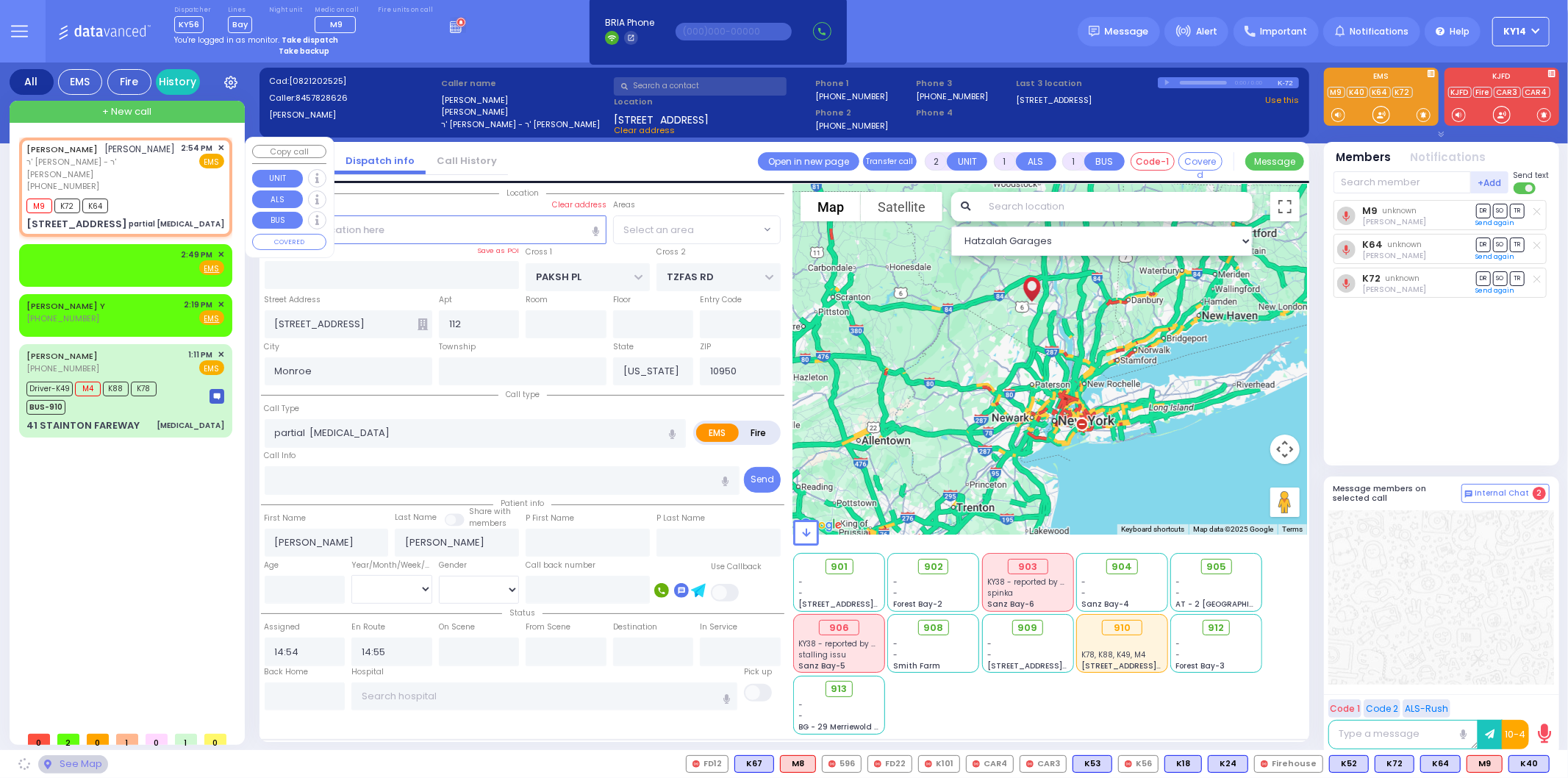
select select "ATZEI TAMURIM"
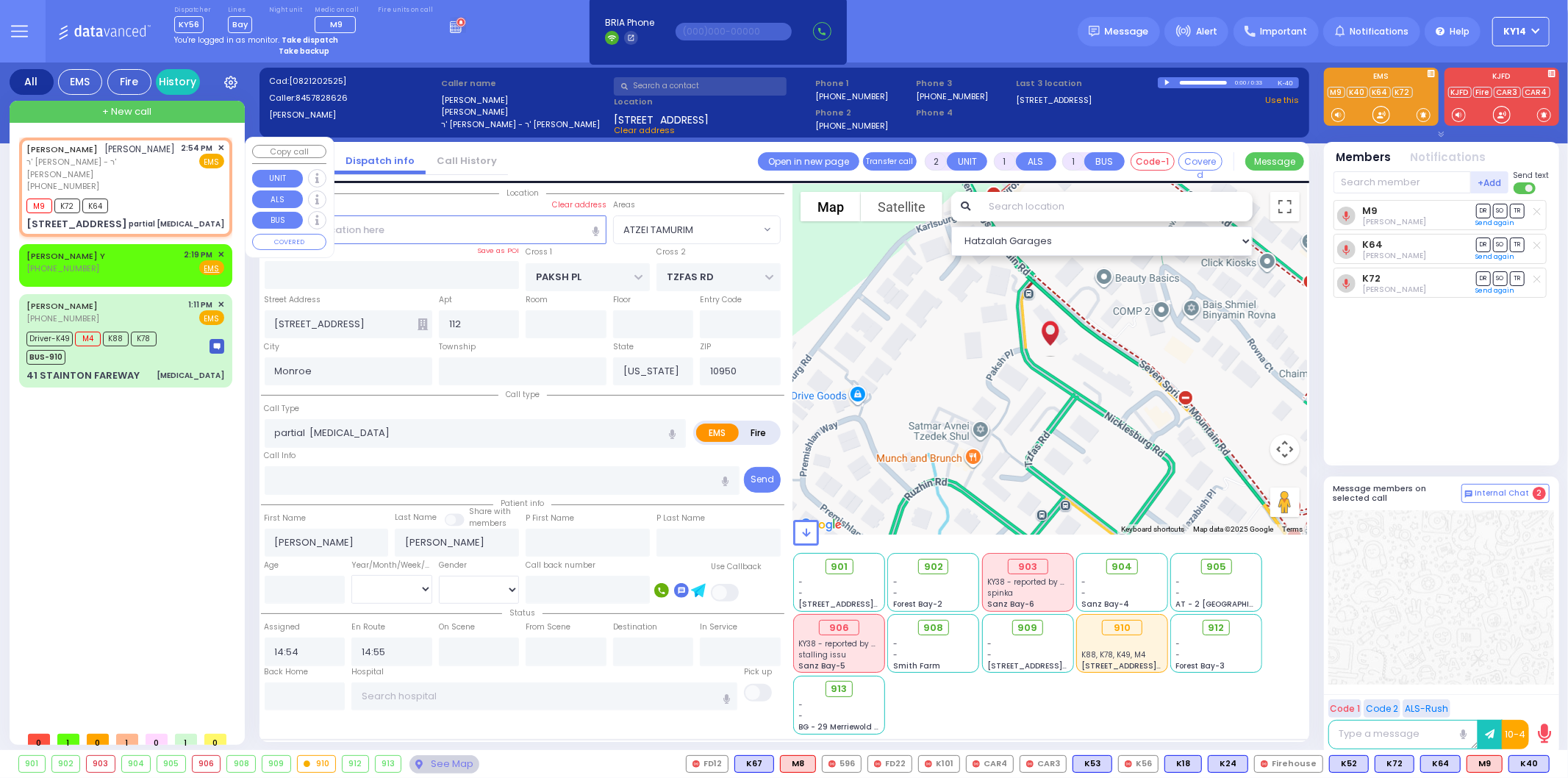
drag, startPoint x: 157, startPoint y: 177, endPoint x: 170, endPoint y: 180, distance: 13.3
click at [163, 179] on span "ר' [PERSON_NAME] - ר' [PERSON_NAME]" at bounding box center [102, 168] width 150 height 24
select select
radio input "true"
select select
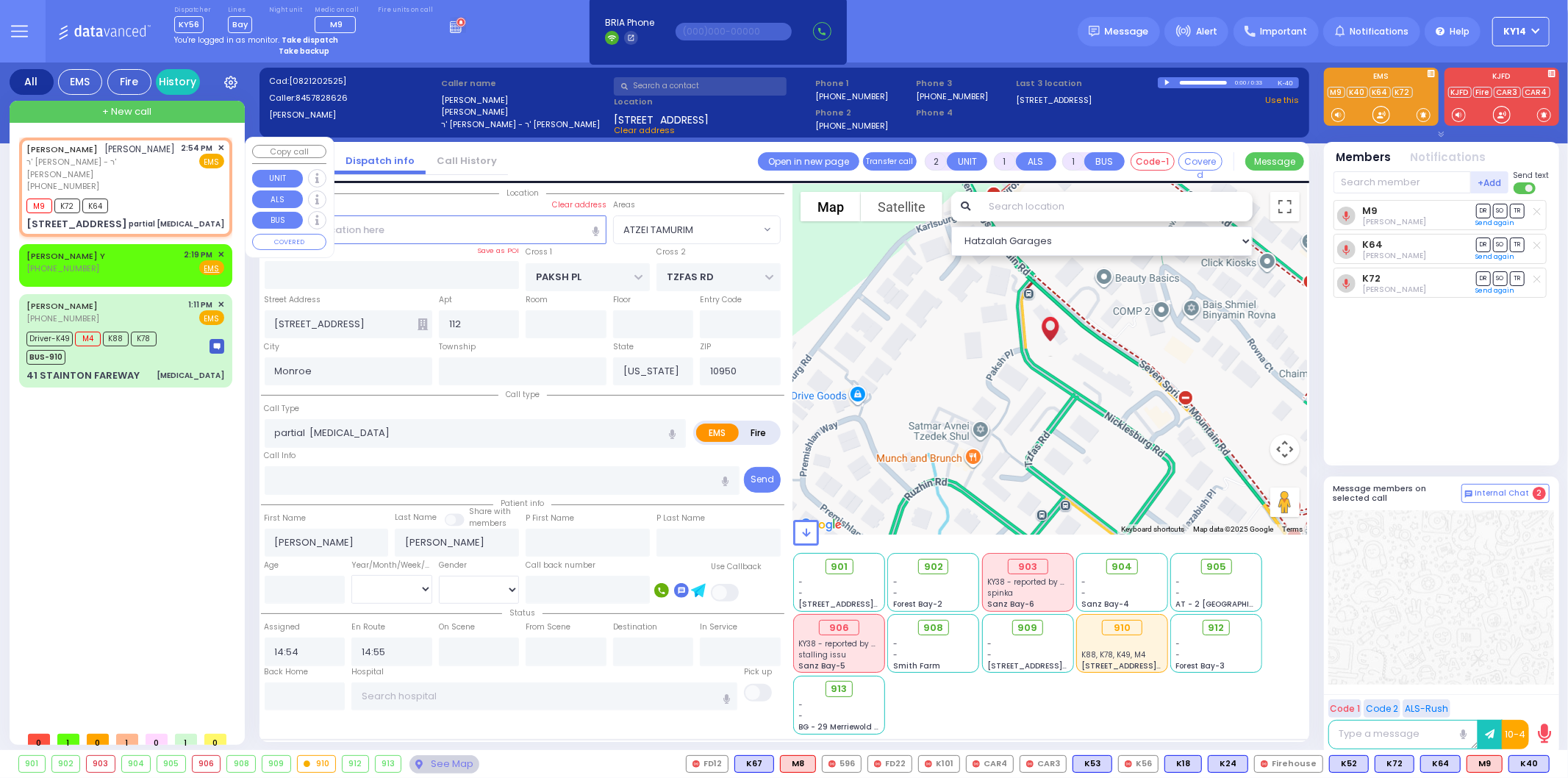
select select "Hatzalah Garages"
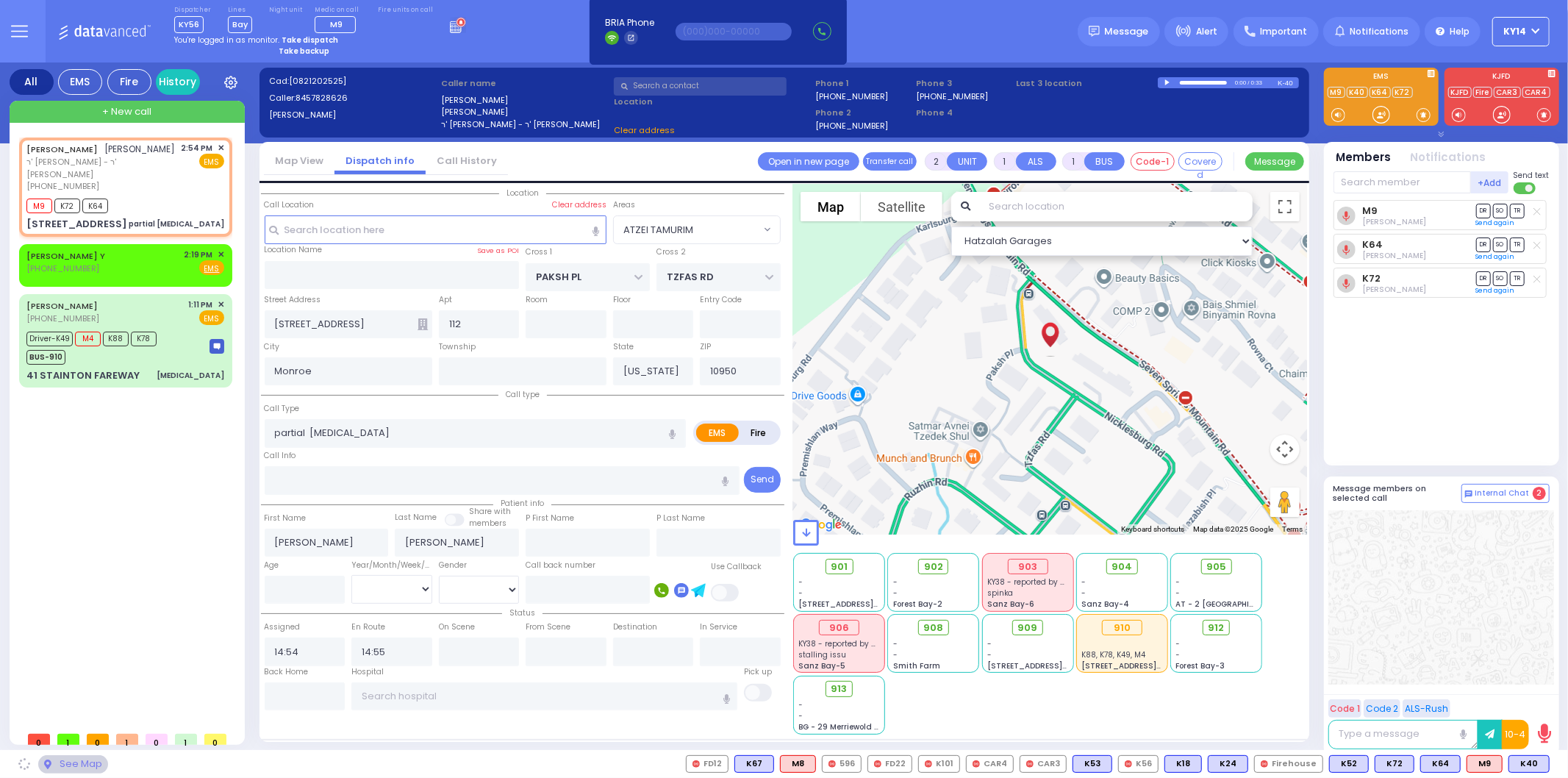
select select "ATZEI TAMURIM"
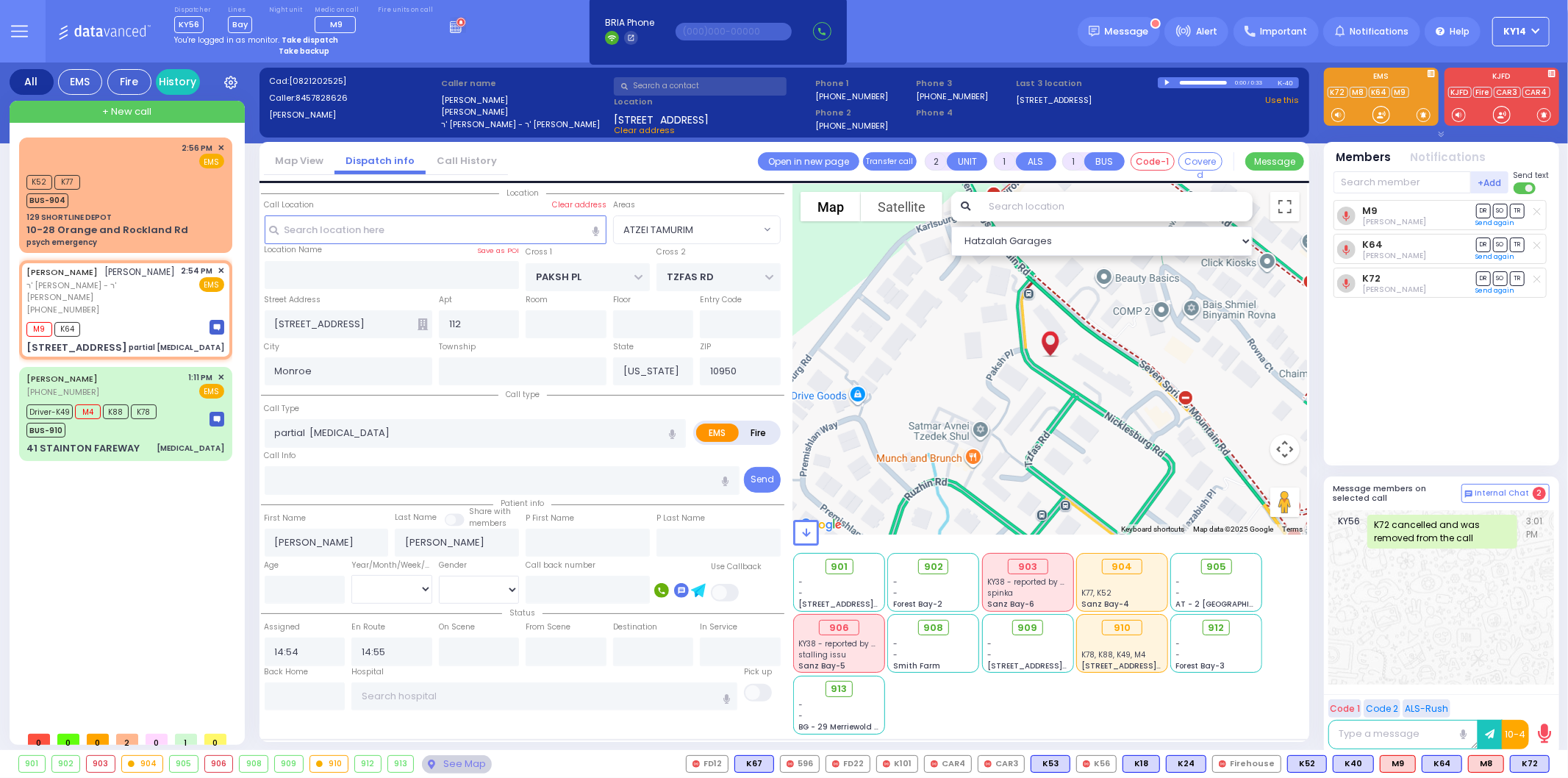
select select
radio input "true"
select select
select select "Hatzalah Garages"
select select "ATZEI TAMURIM"
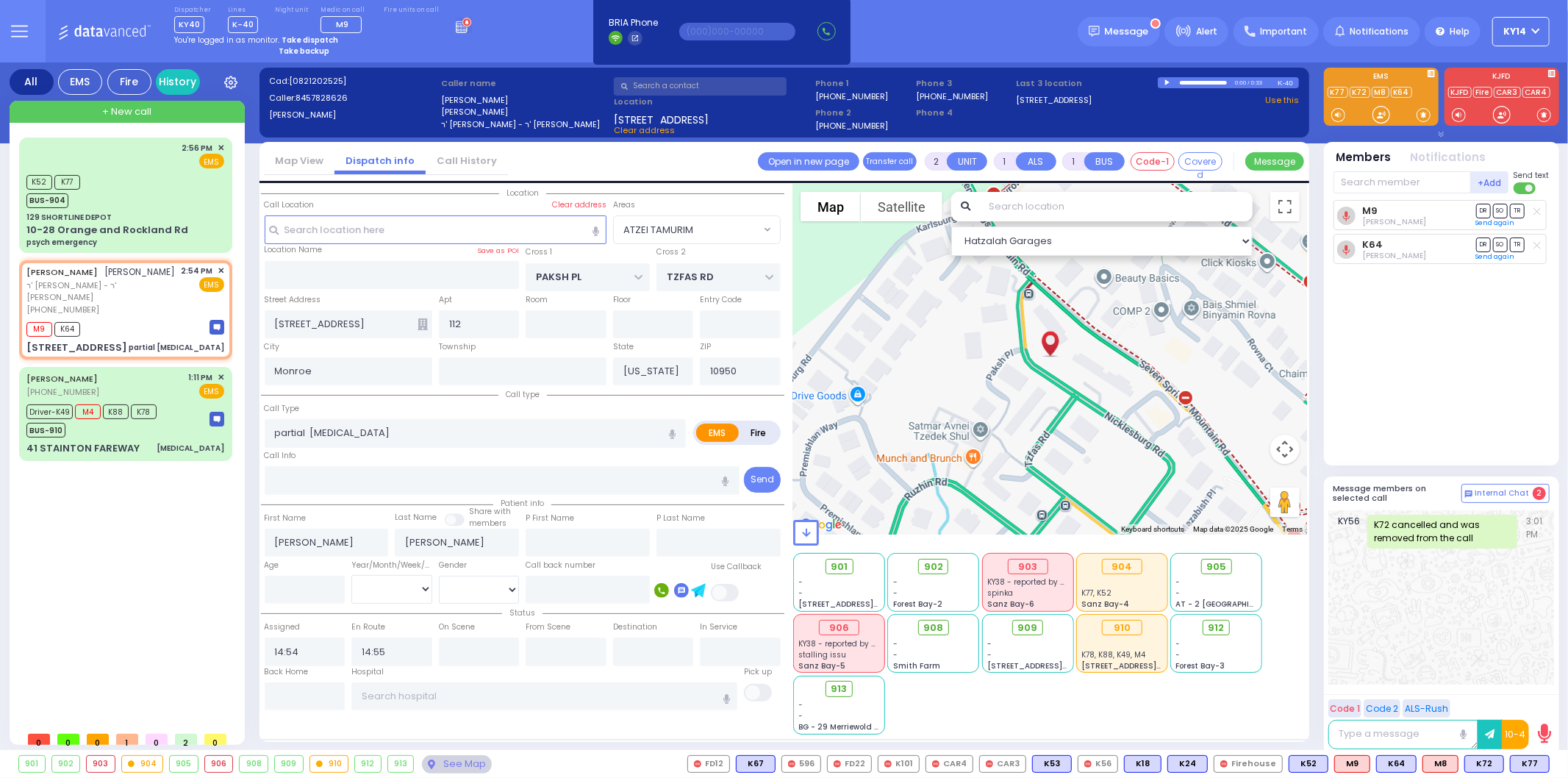
type input "6"
select select
radio input "true"
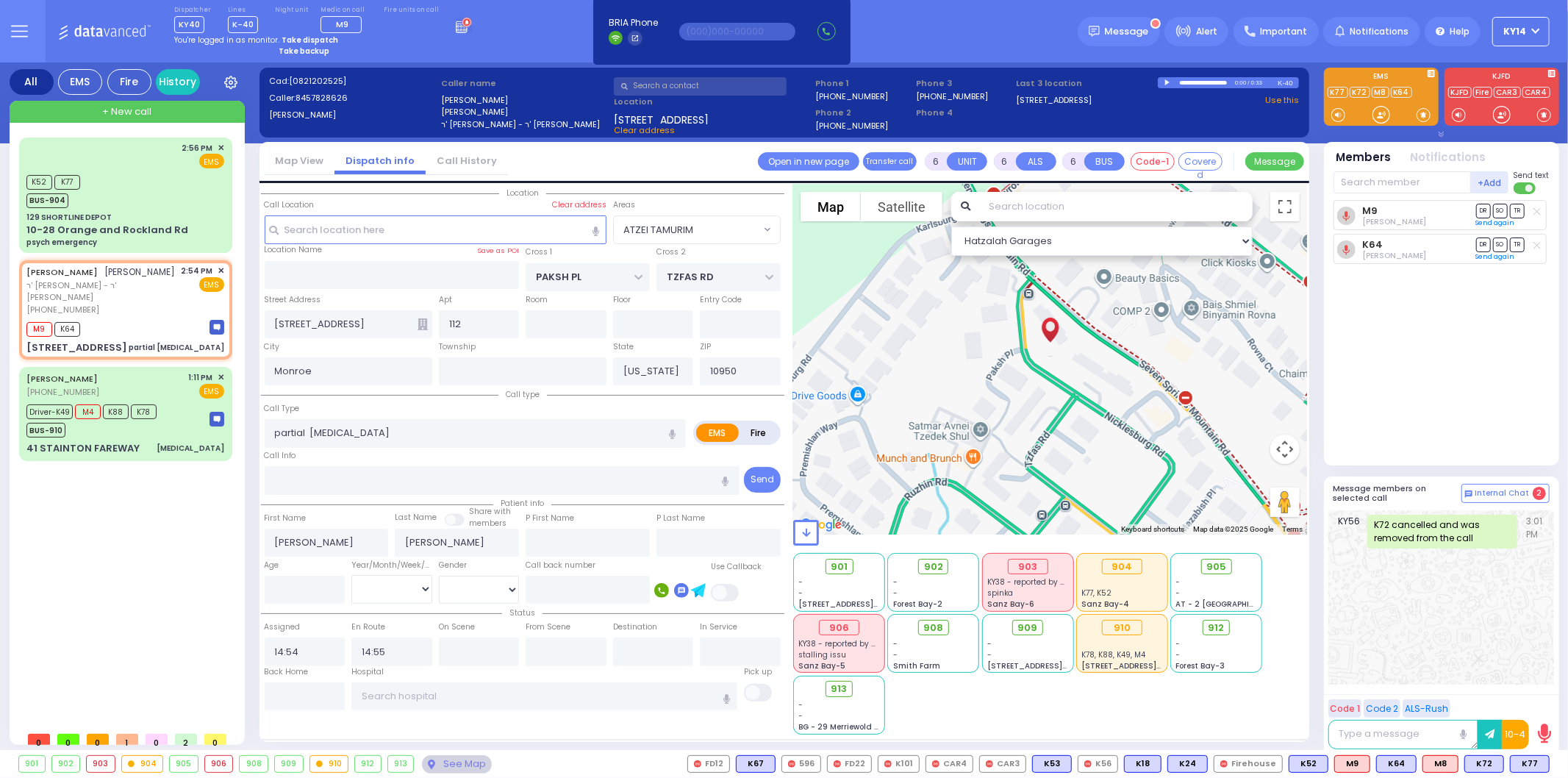
type input "Unknown"
select select "Year"
select select "ATZEI TAMURIM"
select select "Hatzalah Garages"
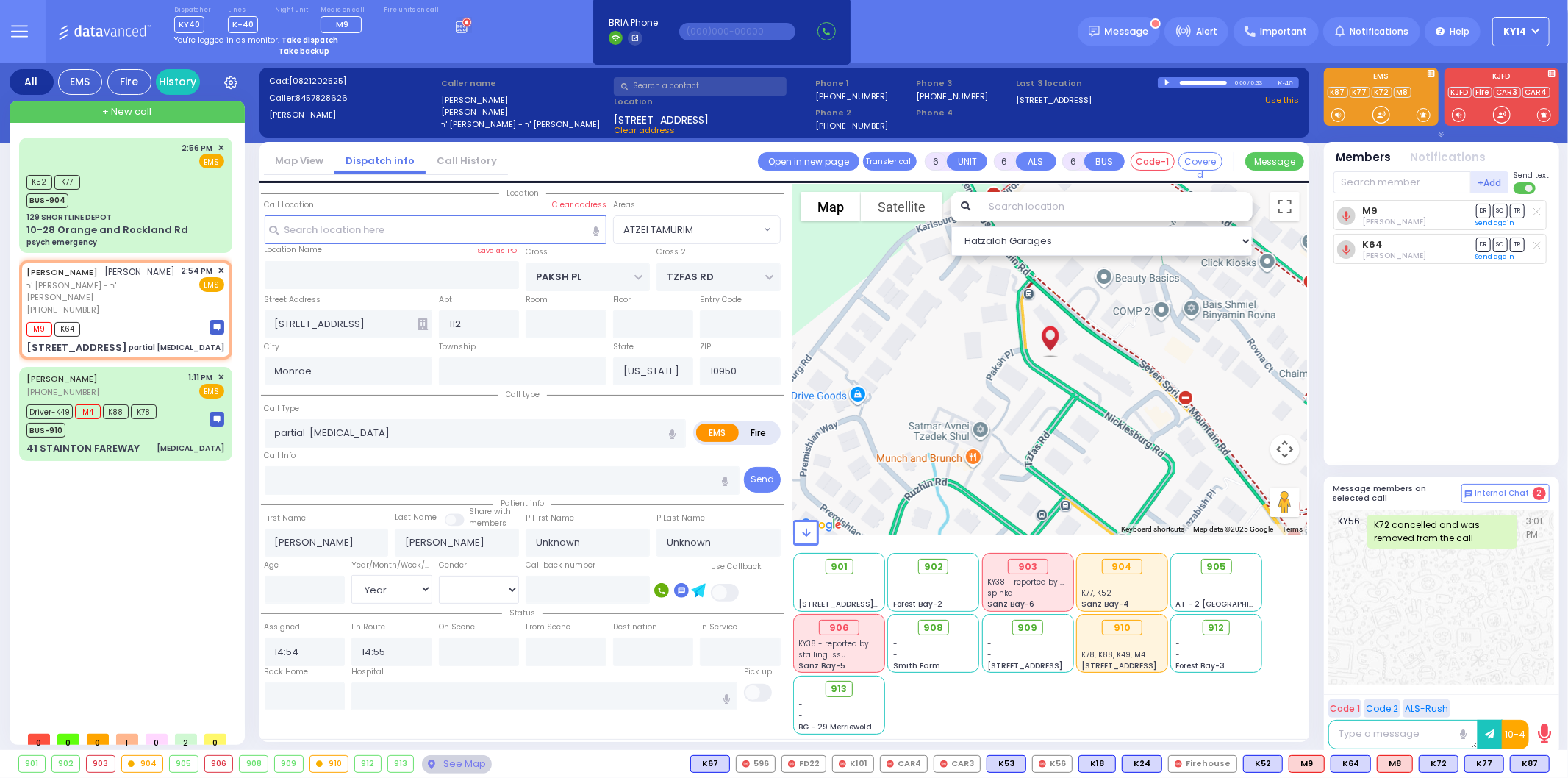
select select
radio input "true"
type input "Claim"
type input "[PERSON_NAME]"
type input "10"
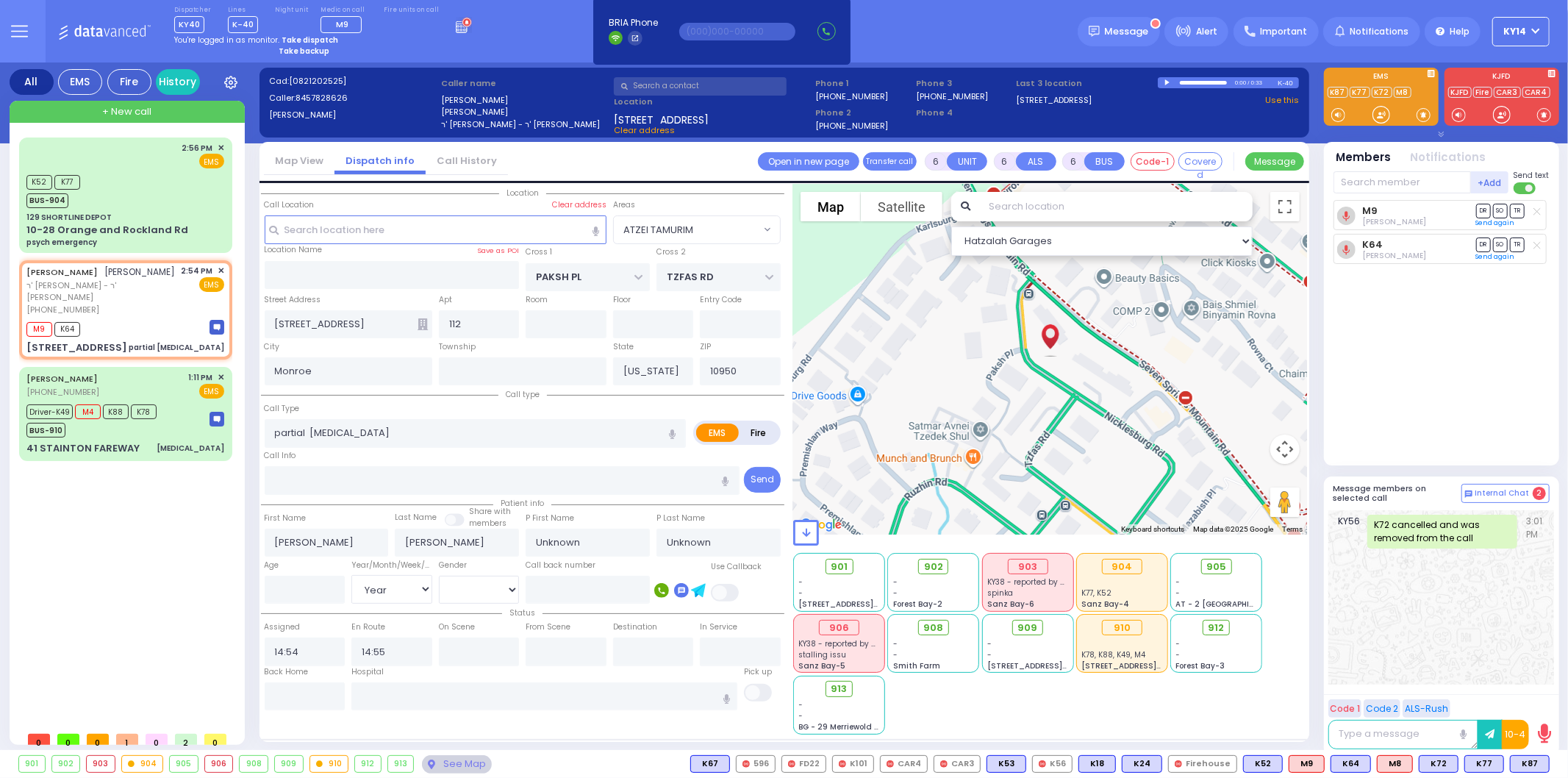
select select "Month"
radio input "true"
select select "Month"
radio input "true"
select select "Month"
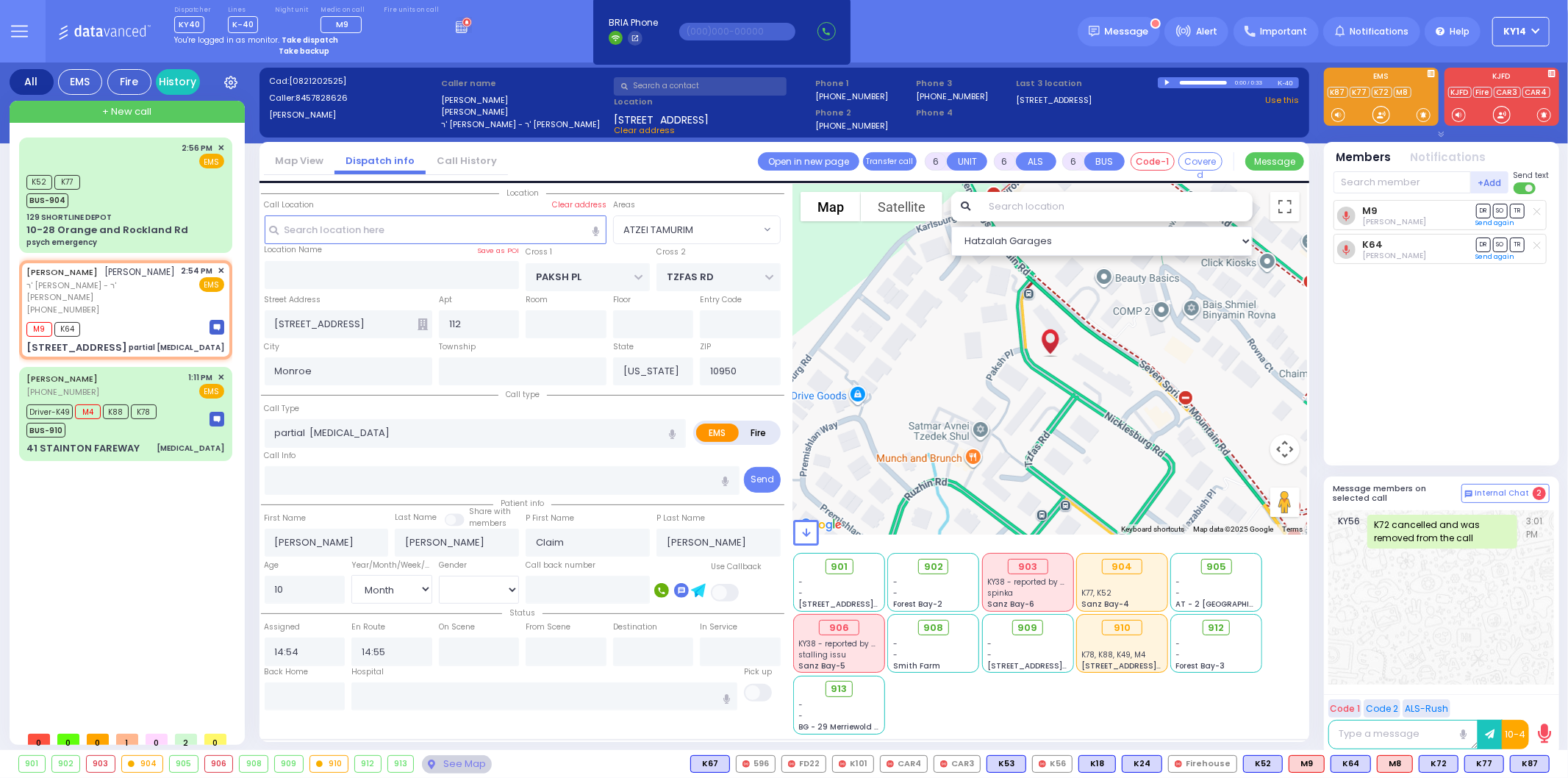
radio input "true"
select select "Month"
select select "ATZEI TAMURIM"
select select "Hatzalah Garages"
select select
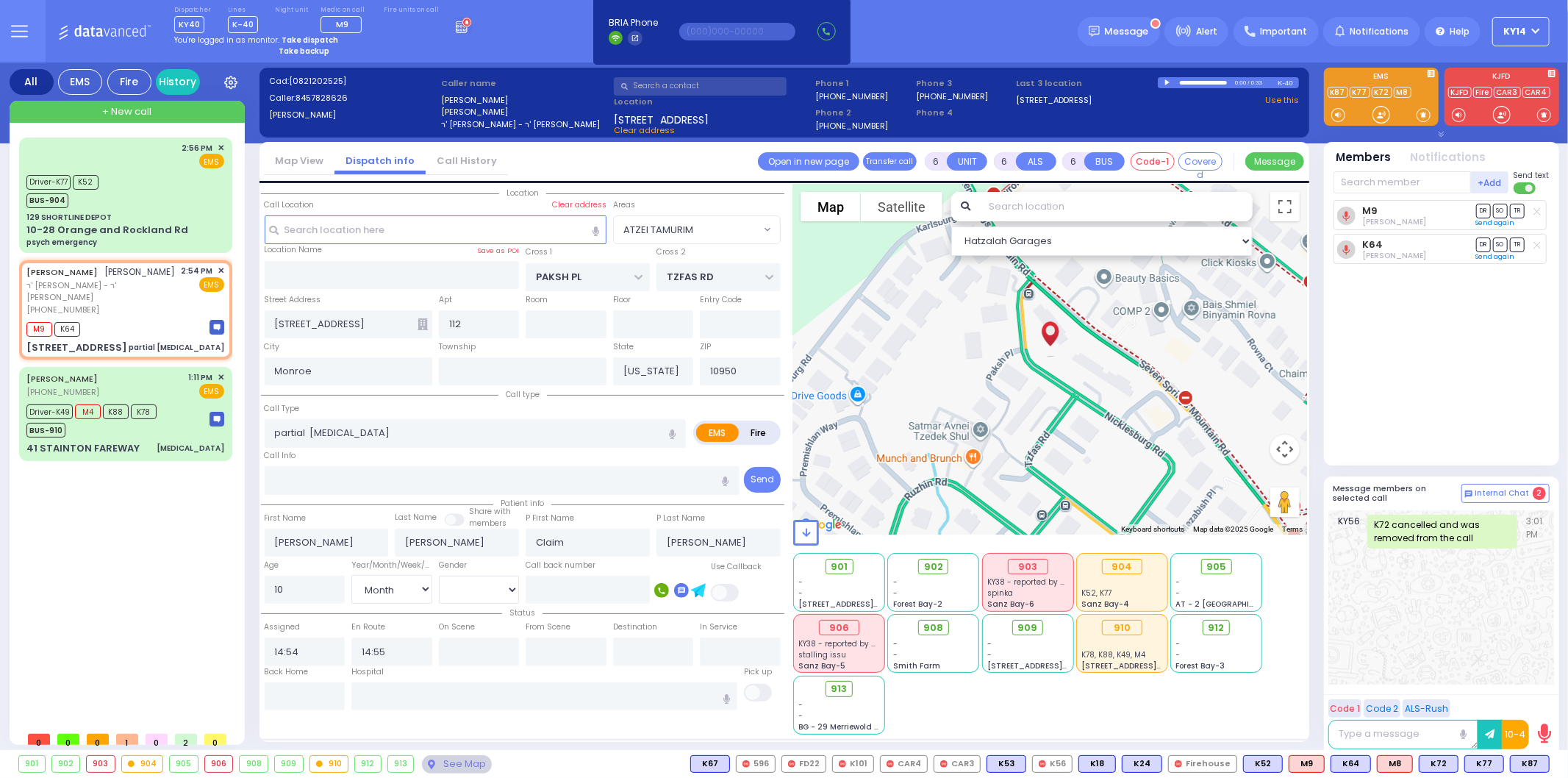
radio input "true"
select select "Month"
select select "ATZEI TAMURIM"
select select "Hatzalah Garages"
select select
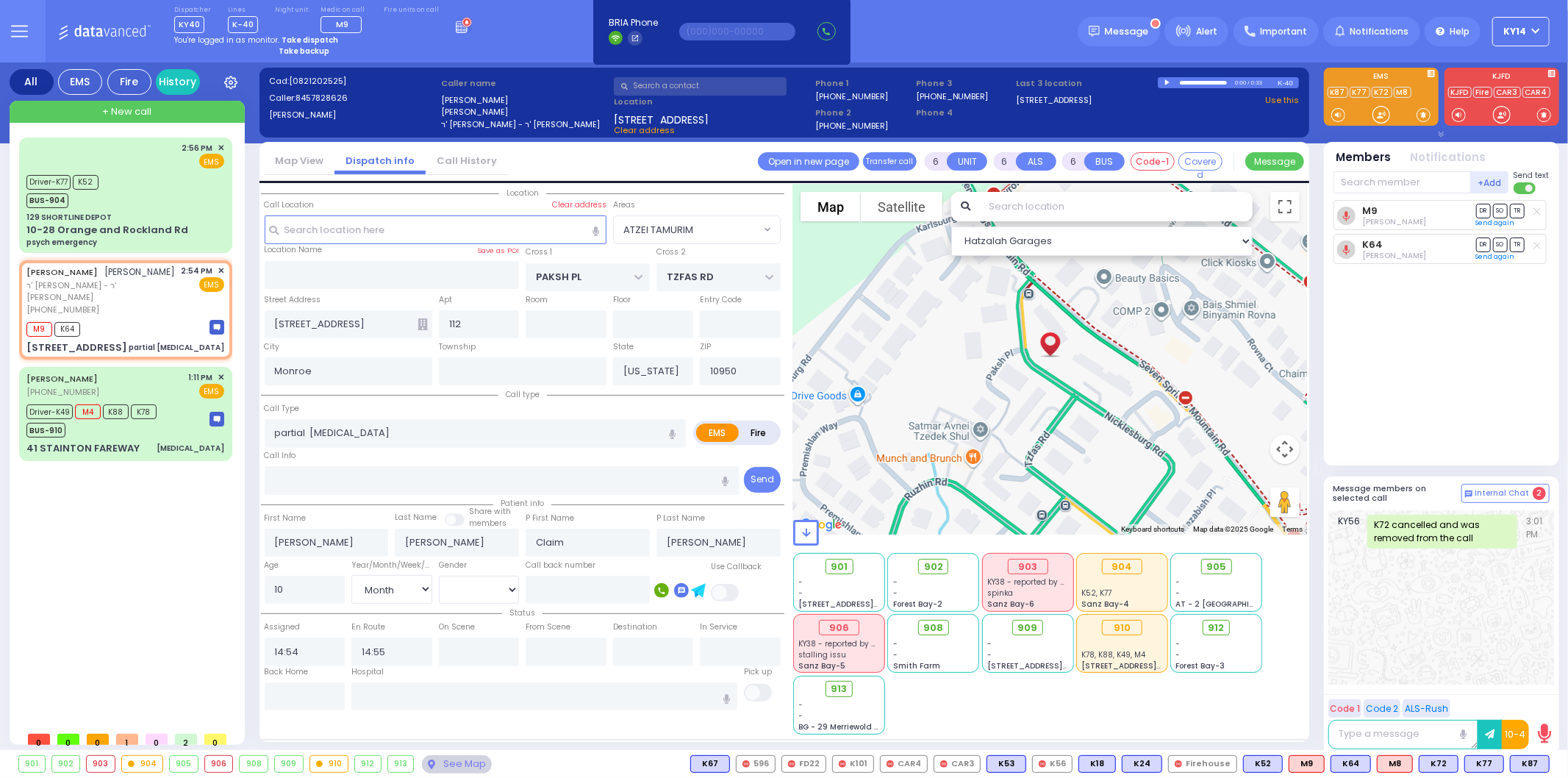
radio input "true"
select select "Month"
radio input "true"
select select "Month"
radio input "true"
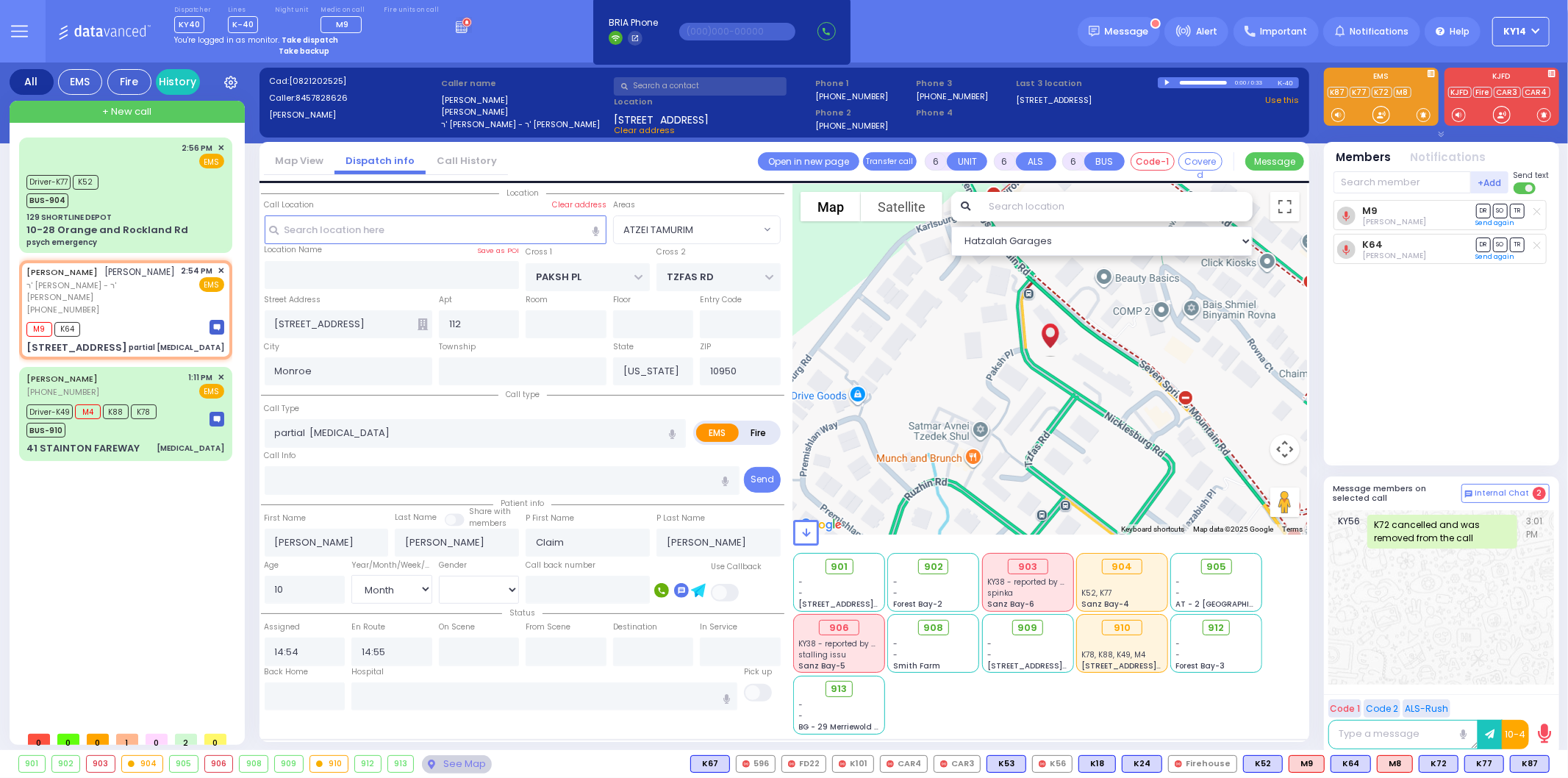
select select "Month"
select select "ATZEI TAMURIM"
select select "Hatzalah Garages"
